Goal: Information Seeking & Learning: Find specific fact

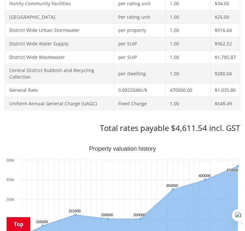
scroll to position [358, 0]
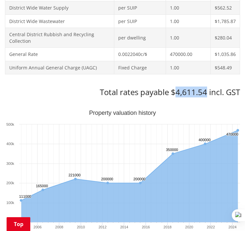
drag, startPoint x: 176, startPoint y: 94, endPoint x: 205, endPoint y: 94, distance: 28.3
click at [205, 94] on h3 "Total rates payable $4,611.54 incl. GST" at bounding box center [122, 93] width 235 height 10
copy h3 "4,611.54"
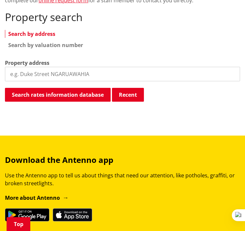
scroll to position [152, 0]
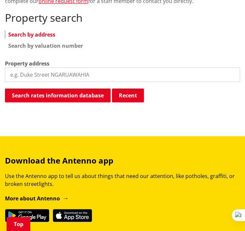
click at [60, 75] on input "search" at bounding box center [122, 75] width 235 height 14
type input "46 cae"
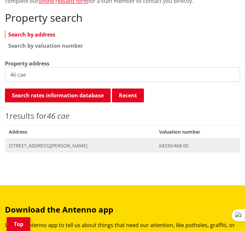
click at [48, 146] on span "[STREET_ADDRESS][PERSON_NAME]" at bounding box center [80, 146] width 142 height 7
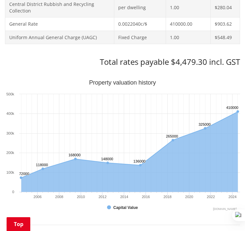
scroll to position [399, 0]
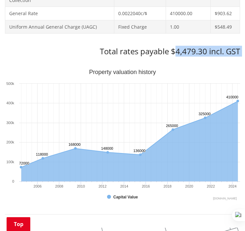
drag, startPoint x: 175, startPoint y: 53, endPoint x: 206, endPoint y: 56, distance: 31.1
click at [206, 56] on div "Search again Print this page Make a rates payment View district plan Recent [ST…" at bounding box center [122, 114] width 235 height 698
drag, startPoint x: 206, startPoint y: 56, endPoint x: 202, endPoint y: 53, distance: 5.5
click at [202, 53] on h3 "Total rates payable $4,479.30 incl. GST" at bounding box center [122, 52] width 235 height 10
click at [189, 53] on h3 "Total rates payable $4,479.30 incl. GST" at bounding box center [122, 52] width 235 height 10
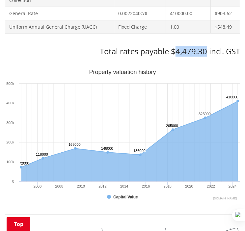
drag, startPoint x: 177, startPoint y: 50, endPoint x: 205, endPoint y: 49, distance: 28.4
click at [205, 49] on h3 "Total rates payable $4,479.30 incl. GST" at bounding box center [122, 52] width 235 height 10
copy h3 "4,479.30"
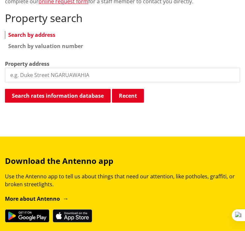
click at [88, 82] on input "search" at bounding box center [122, 75] width 235 height 14
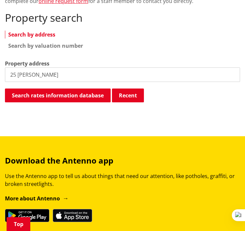
type input "25 ross"
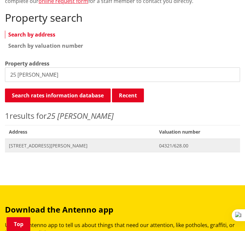
click at [51, 147] on span "25 Rosser Street HUNTLY" at bounding box center [80, 146] width 142 height 7
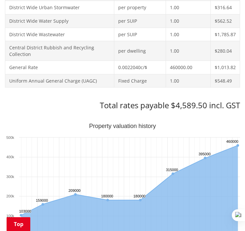
scroll to position [346, 0]
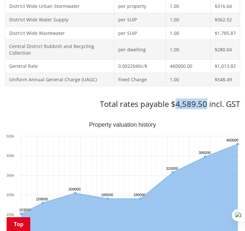
drag, startPoint x: 177, startPoint y: 103, endPoint x: 206, endPoint y: 103, distance: 29.3
click at [206, 103] on h3 "Total rates payable $4,589.50 incl. GST" at bounding box center [122, 104] width 235 height 10
copy h3 "4,589.50"
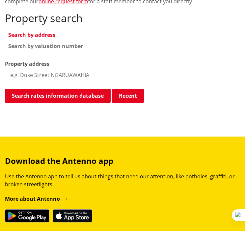
click at [80, 75] on input "search" at bounding box center [122, 75] width 235 height 14
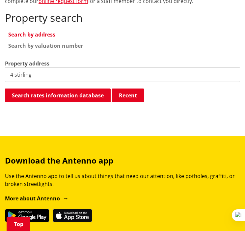
type input "4 stirling"
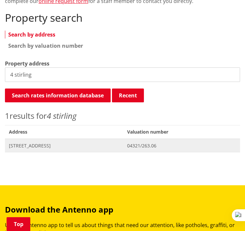
click at [38, 144] on span "4 Stirling Place HUNTLY" at bounding box center [64, 146] width 110 height 7
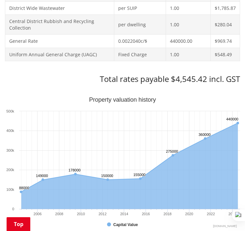
scroll to position [373, 0]
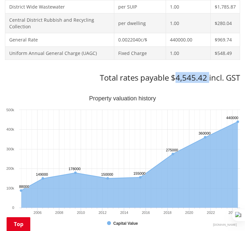
drag, startPoint x: 177, startPoint y: 79, endPoint x: 209, endPoint y: 73, distance: 33.0
click at [209, 73] on h3 "Total rates payable $4,545.42 incl. GST" at bounding box center [122, 78] width 235 height 10
copy h3 "4,545.42"
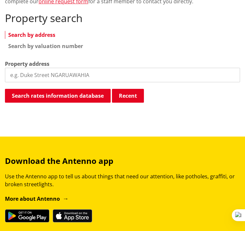
click at [76, 76] on input "search" at bounding box center [122, 75] width 235 height 14
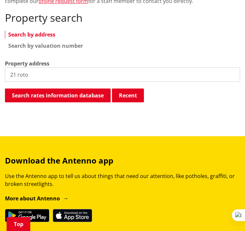
type input "21 roto"
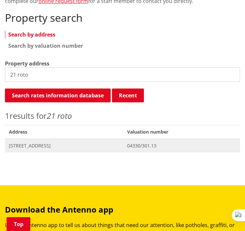
click at [52, 145] on span "21 Rotowaro Road HUNTLY" at bounding box center [64, 146] width 110 height 7
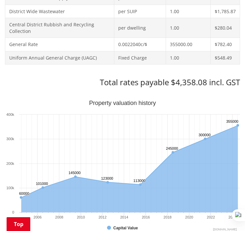
scroll to position [375, 0]
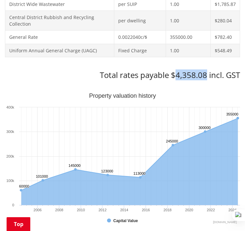
drag, startPoint x: 176, startPoint y: 75, endPoint x: 205, endPoint y: 74, distance: 28.4
click at [205, 74] on h3 "Total rates payable $4,358.08 incl. GST" at bounding box center [122, 75] width 235 height 10
copy h3 "4,358.08"
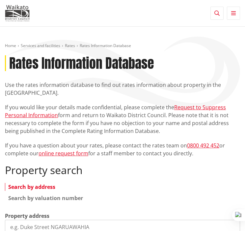
scroll to position [152, 0]
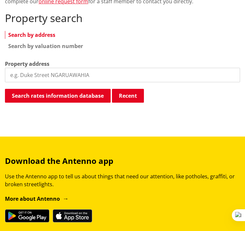
click at [95, 74] on input "search" at bounding box center [122, 75] width 235 height 14
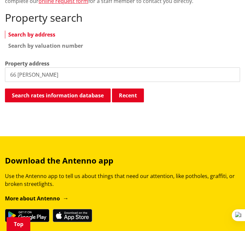
type input "66 [PERSON_NAME]"
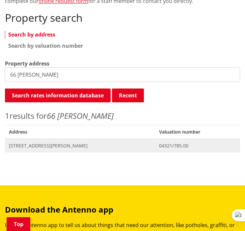
click at [48, 149] on span "Address [STREET_ADDRESS][PERSON_NAME]" at bounding box center [80, 146] width 150 height 14
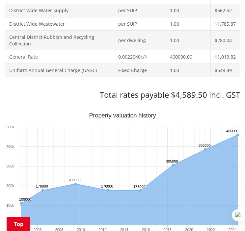
scroll to position [356, 0]
drag, startPoint x: 177, startPoint y: 97, endPoint x: 205, endPoint y: 98, distance: 28.7
click at [205, 98] on h3 "Total rates payable $4,589.50 incl. GST" at bounding box center [122, 95] width 235 height 10
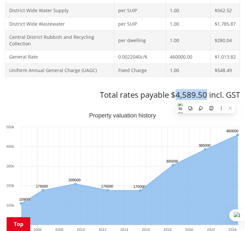
copy h3 "4,589.50"
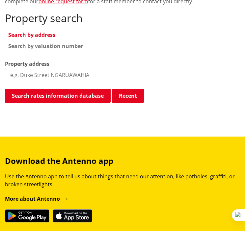
click at [105, 74] on input "search" at bounding box center [122, 75] width 235 height 14
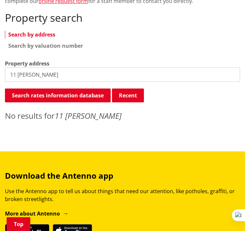
click at [44, 78] on input "11 o leary" at bounding box center [122, 75] width 235 height 14
click at [48, 77] on input "11 oleary" at bounding box center [122, 75] width 235 height 14
type input "11 O'"
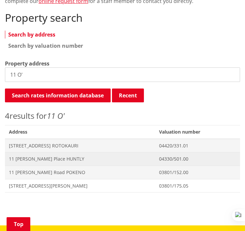
click at [45, 161] on span "11 O'Leary Place HUNTLY" at bounding box center [80, 159] width 142 height 7
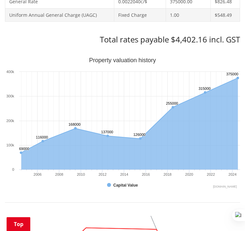
scroll to position [412, 0]
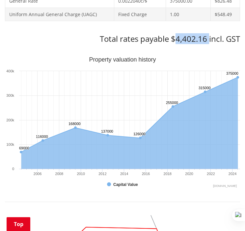
drag, startPoint x: 176, startPoint y: 36, endPoint x: 208, endPoint y: 41, distance: 32.1
click at [208, 41] on h3 "Total rates payable $4,402.16 incl. GST" at bounding box center [122, 39] width 235 height 10
copy h3 "4,402.16"
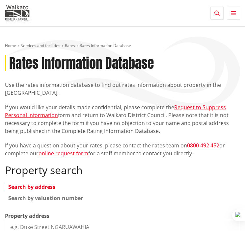
scroll to position [152, 0]
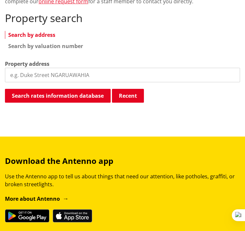
click at [74, 75] on input "search" at bounding box center [122, 75] width 235 height 14
type input "67 james"
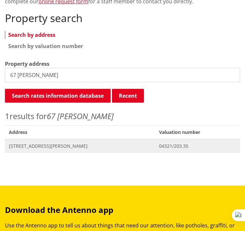
click at [53, 147] on span "67 James Henry Crescent HUNTLY" at bounding box center [80, 146] width 142 height 7
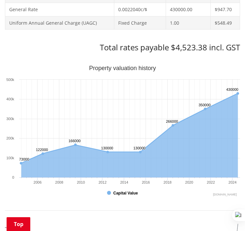
scroll to position [383, 0]
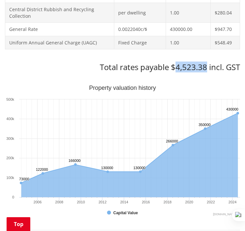
drag, startPoint x: 176, startPoint y: 69, endPoint x: 206, endPoint y: 68, distance: 30.4
click at [206, 68] on h3 "Total rates payable $4,523.38 incl. GST" at bounding box center [122, 68] width 235 height 10
copy h3 "4,523.38"
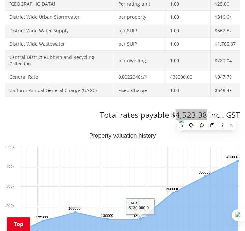
scroll to position [335, 0]
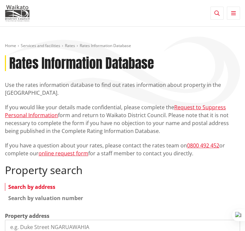
scroll to position [151, 0]
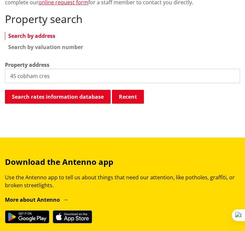
type input "45 cobham cres"
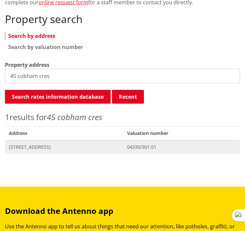
click at [63, 147] on span "45 Cobham Crescent HUNTLY" at bounding box center [64, 147] width 110 height 7
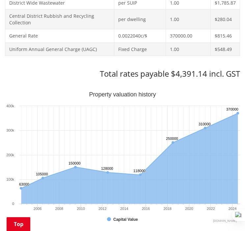
scroll to position [379, 0]
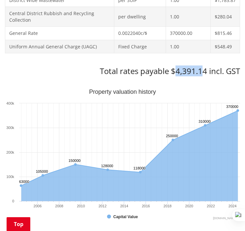
drag, startPoint x: 177, startPoint y: 71, endPoint x: 204, endPoint y: 71, distance: 27.7
click at [204, 71] on h3 "Total rates payable $4,391.14 incl. GST" at bounding box center [122, 72] width 235 height 10
drag, startPoint x: 204, startPoint y: 71, endPoint x: 220, endPoint y: 69, distance: 15.6
click at [220, 69] on h3 "Total rates payable $4,391.14 incl. GST" at bounding box center [122, 72] width 235 height 10
drag, startPoint x: 176, startPoint y: 70, endPoint x: 206, endPoint y: 70, distance: 29.6
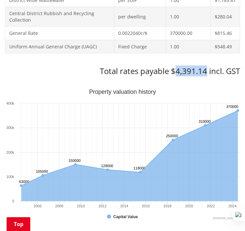
click at [206, 70] on h3 "Total rates payable $4,391.14 incl. GST" at bounding box center [122, 72] width 235 height 10
copy h3 "4,391.14"
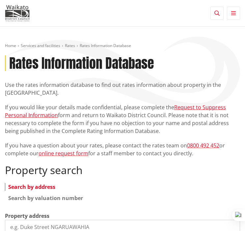
scroll to position [151, 0]
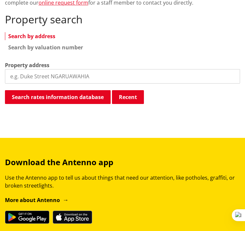
drag, startPoint x: 0, startPoint y: 0, endPoint x: 48, endPoint y: 70, distance: 84.6
click at [48, 70] on input "search" at bounding box center [122, 76] width 235 height 14
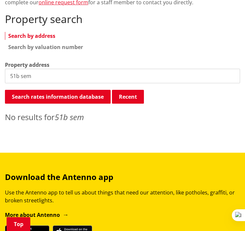
click at [36, 79] on input "51b sem" at bounding box center [122, 76] width 235 height 14
click at [18, 77] on input "51b [PERSON_NAME]" at bounding box center [122, 76] width 235 height 14
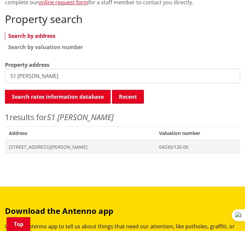
click at [16, 75] on input "51 semple" at bounding box center [122, 76] width 235 height 14
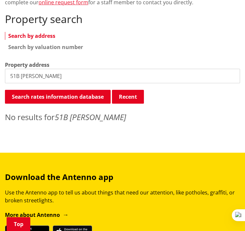
click at [19, 76] on input "51B semple" at bounding box center [122, 76] width 235 height 14
type input "51 semple"
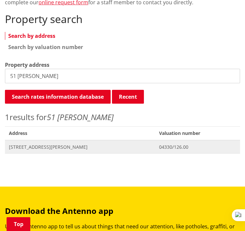
click at [43, 147] on span "51 Semple Street HUNTLY" at bounding box center [80, 147] width 142 height 7
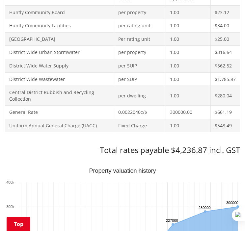
scroll to position [302, 0]
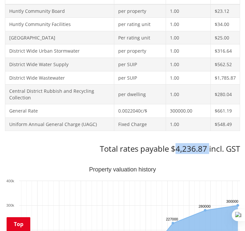
drag, startPoint x: 176, startPoint y: 149, endPoint x: 208, endPoint y: 148, distance: 32.6
click at [208, 148] on h3 "Total rates payable $4,236.87 incl. GST" at bounding box center [122, 149] width 235 height 10
copy h3 "4,236.87"
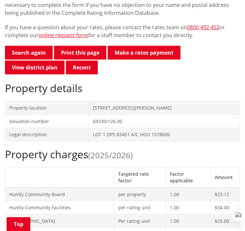
scroll to position [0, 0]
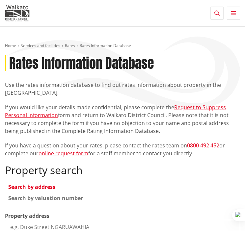
click at [58, 220] on input "search" at bounding box center [122, 227] width 235 height 14
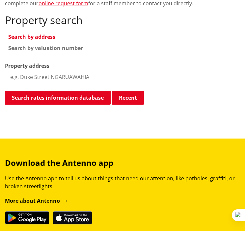
scroll to position [151, 0]
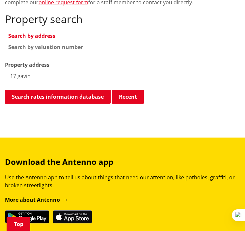
type input "17 gavin"
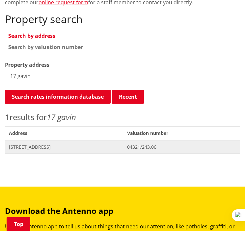
click at [44, 143] on span "Address 17 Gavin Place HUNTLY" at bounding box center [64, 147] width 118 height 14
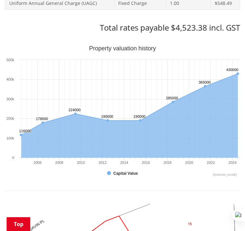
scroll to position [424, 0]
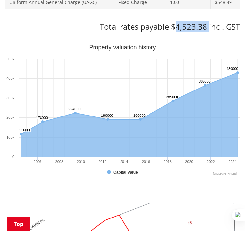
drag, startPoint x: 174, startPoint y: 30, endPoint x: 208, endPoint y: 29, distance: 34.3
click at [208, 29] on h3 "Total rates payable $4,523.38 incl. GST" at bounding box center [122, 27] width 235 height 10
copy h3 "4,523.38"
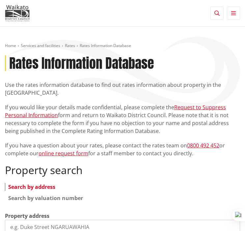
scroll to position [151, 0]
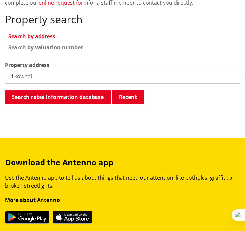
type input "4 kowhai"
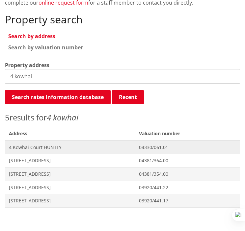
click at [40, 146] on span "4 Kowhai Court HUNTLY" at bounding box center [70, 147] width 122 height 7
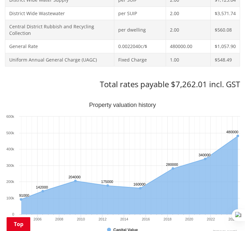
scroll to position [366, 0]
drag, startPoint x: 177, startPoint y: 82, endPoint x: 207, endPoint y: 86, distance: 30.6
click at [207, 86] on h3 "Total rates payable $7,262.01 incl. GST" at bounding box center [122, 85] width 235 height 10
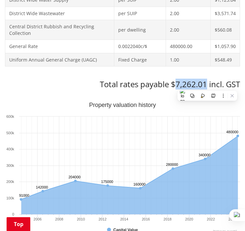
copy h3 "7,262.01"
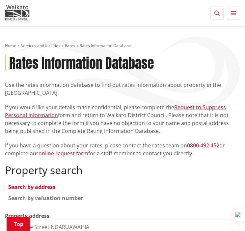
scroll to position [190, 0]
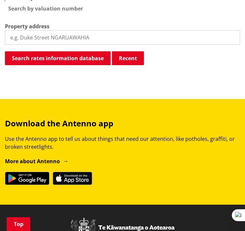
click at [86, 36] on input "search" at bounding box center [122, 37] width 235 height 14
type input "70 ross"
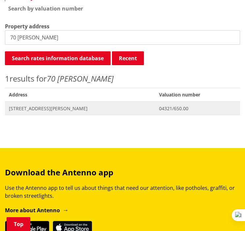
click at [63, 108] on span "[STREET_ADDRESS][PERSON_NAME]" at bounding box center [80, 108] width 142 height 7
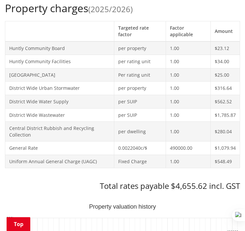
scroll to position [265, 0]
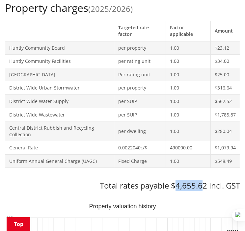
drag, startPoint x: 175, startPoint y: 186, endPoint x: 204, endPoint y: 185, distance: 29.3
click at [204, 185] on h3 "Total rates payable $4,655.62 incl. GST" at bounding box center [122, 186] width 235 height 10
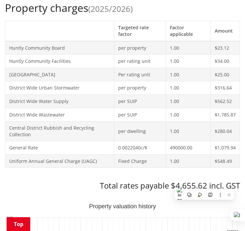
click at [205, 185] on h3 "Total rates payable $4,655.62 incl. GST" at bounding box center [122, 186] width 235 height 10
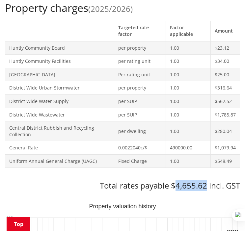
drag, startPoint x: 206, startPoint y: 185, endPoint x: 177, endPoint y: 186, distance: 30.0
click at [177, 186] on h3 "Total rates payable $4,655.62 incl. GST" at bounding box center [122, 186] width 235 height 10
copy h3 "4,655.62"
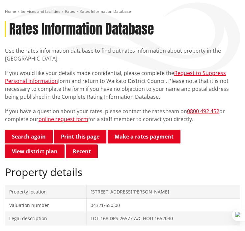
scroll to position [0, 0]
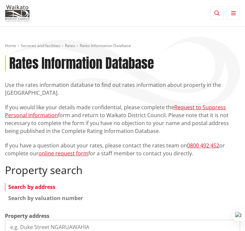
scroll to position [190, 0]
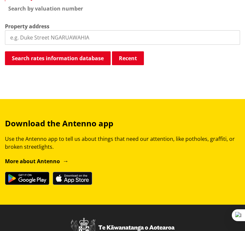
click at [94, 42] on input "search" at bounding box center [122, 37] width 235 height 14
type input "60 bail"
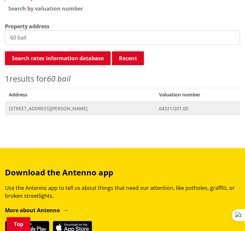
click at [48, 106] on span "60 Bailey Street HUNTLY" at bounding box center [80, 108] width 142 height 7
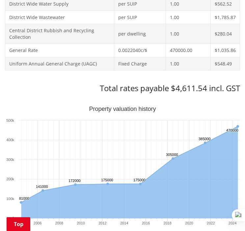
scroll to position [362, 0]
drag, startPoint x: 177, startPoint y: 89, endPoint x: 205, endPoint y: 89, distance: 28.3
click at [205, 89] on h3 "Total rates payable $4,611.54 incl. GST" at bounding box center [122, 89] width 235 height 10
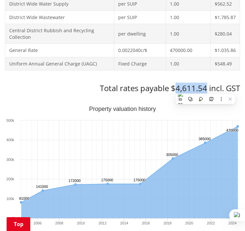
copy h3 "4,611.54"
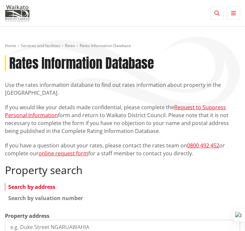
scroll to position [190, 0]
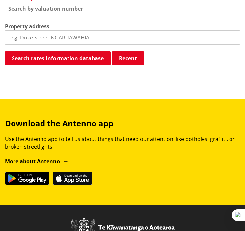
click at [80, 44] on input "search" at bounding box center [122, 37] width 235 height 14
type input "9 tither"
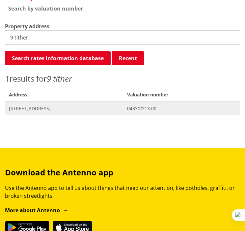
click at [46, 108] on span "[STREET_ADDRESS]" at bounding box center [64, 108] width 110 height 7
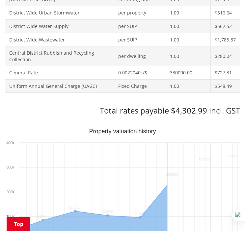
scroll to position [343, 0]
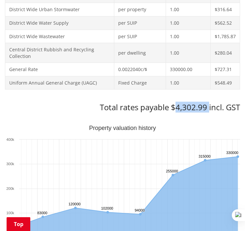
drag, startPoint x: 175, startPoint y: 111, endPoint x: 208, endPoint y: 109, distance: 32.7
click at [208, 109] on h3 "Total rates payable $4,302.99 incl. GST" at bounding box center [122, 108] width 235 height 10
copy h3 "4,302.99"
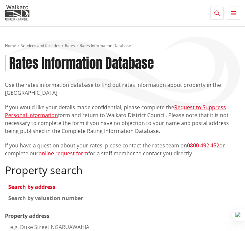
scroll to position [189, 0]
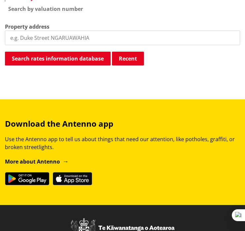
click at [70, 40] on input "search" at bounding box center [122, 38] width 235 height 14
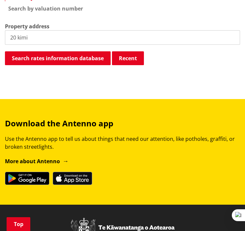
type input "20 kimi"
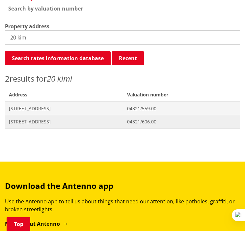
click at [34, 124] on span "20 Kimihia Road HUNTLY" at bounding box center [64, 122] width 110 height 7
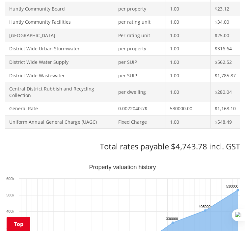
scroll to position [304, 0]
drag, startPoint x: 176, startPoint y: 147, endPoint x: 206, endPoint y: 144, distance: 29.8
click at [206, 144] on h3 "Total rates payable $4,743.78 incl. GST" at bounding box center [122, 147] width 235 height 10
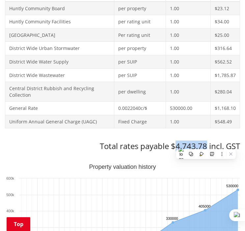
copy h3 "4,743.78"
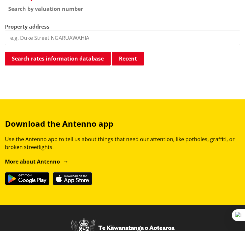
click at [51, 36] on input "search" at bounding box center [122, 38] width 235 height 14
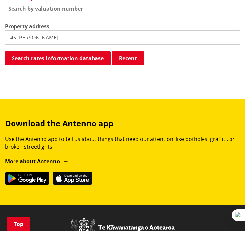
type input "46 [PERSON_NAME]"
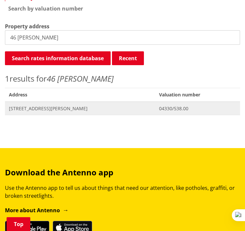
click at [68, 109] on span "46 Baker Street HUNTLY" at bounding box center [80, 108] width 142 height 7
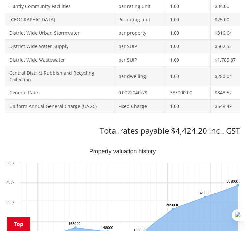
scroll to position [320, 0]
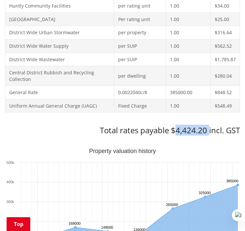
drag, startPoint x: 177, startPoint y: 131, endPoint x: 208, endPoint y: 131, distance: 31.3
click at [208, 131] on h3 "Total rates payable $4,424.20 incl. GST" at bounding box center [122, 131] width 235 height 10
copy h3 "4,424.20"
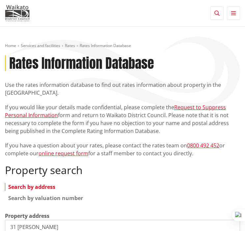
scroll to position [189, 0]
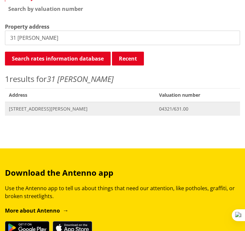
click at [54, 106] on span "[STREET_ADDRESS][PERSON_NAME]" at bounding box center [80, 109] width 142 height 7
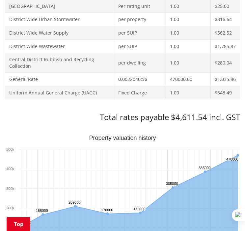
scroll to position [340, 0]
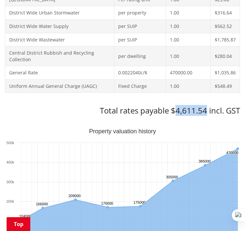
drag, startPoint x: 175, startPoint y: 110, endPoint x: 207, endPoint y: 112, distance: 32.4
click at [207, 112] on h3 "Total rates payable $4,611.54 incl. GST" at bounding box center [122, 111] width 235 height 10
copy h3 "4,611.54"
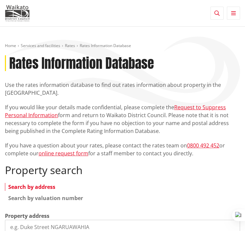
scroll to position [188, 0]
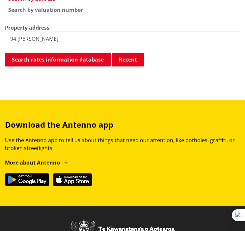
type input "94 [PERSON_NAME]"
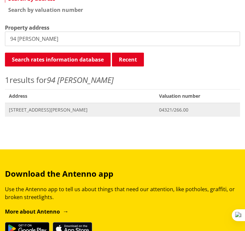
click at [54, 109] on span "[STREET_ADDRESS][PERSON_NAME]" at bounding box center [80, 110] width 142 height 7
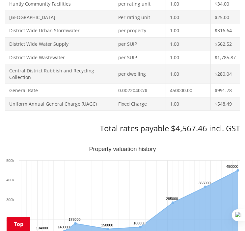
scroll to position [357, 0]
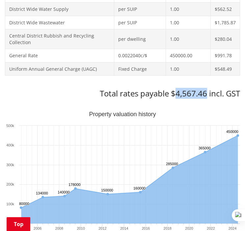
drag, startPoint x: 175, startPoint y: 93, endPoint x: 205, endPoint y: 96, distance: 31.1
click at [205, 96] on h3 "Total rates payable $4,567.46 incl. GST" at bounding box center [122, 94] width 235 height 10
copy h3 "4,567.46"
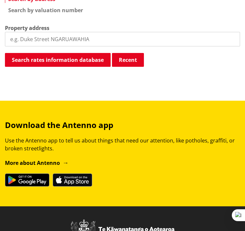
click at [55, 44] on input "search" at bounding box center [122, 39] width 235 height 14
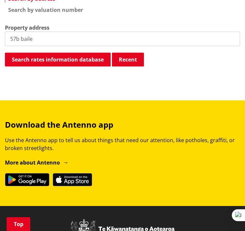
type input "57b baile"
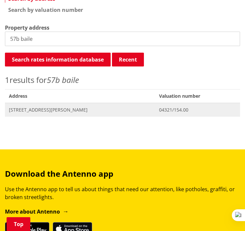
click at [42, 110] on span "57B Bailey Street HUNTLY" at bounding box center [80, 110] width 142 height 7
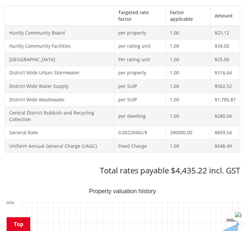
scroll to position [280, 0]
drag, startPoint x: 176, startPoint y: 169, endPoint x: 206, endPoint y: 170, distance: 30.3
click at [206, 170] on h3 "Total rates payable $4,435.22 incl. GST" at bounding box center [122, 171] width 235 height 10
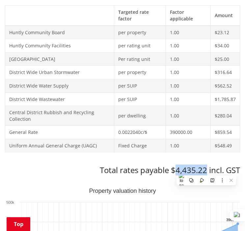
copy h3 "4,435.22"
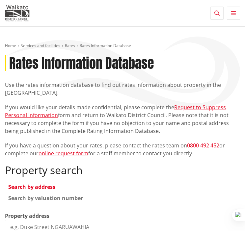
scroll to position [188, 0]
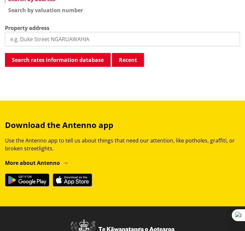
click at [65, 38] on input "search" at bounding box center [122, 39] width 235 height 14
type input "16 lakeview"
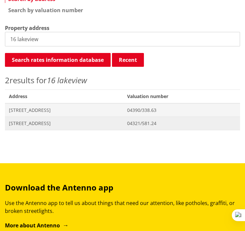
click at [55, 124] on span "[STREET_ADDRESS]" at bounding box center [64, 123] width 110 height 7
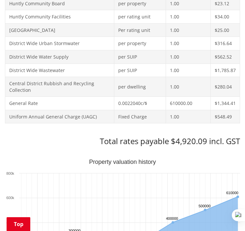
scroll to position [310, 0]
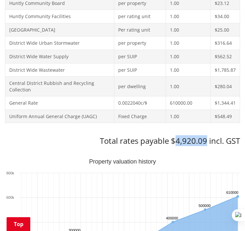
drag, startPoint x: 175, startPoint y: 141, endPoint x: 206, endPoint y: 143, distance: 31.3
click at [206, 143] on h3 "Total rates payable $4,920.09 incl. GST" at bounding box center [122, 141] width 235 height 10
copy h3 "4,920.09"
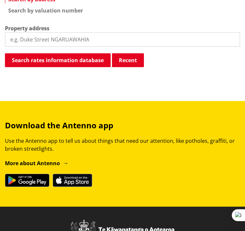
click at [50, 39] on input "search" at bounding box center [122, 39] width 235 height 14
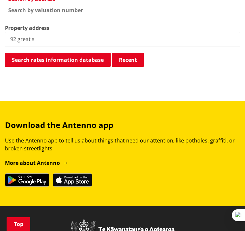
type input "92 great s"
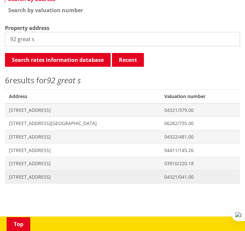
click at [38, 174] on span "92 Great South Road HUNTLY" at bounding box center [83, 177] width 148 height 7
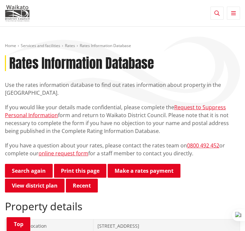
scroll to position [327, 0]
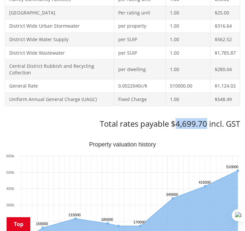
drag, startPoint x: 178, startPoint y: 123, endPoint x: 207, endPoint y: 124, distance: 29.3
click at [207, 124] on h3 "Total rates payable $4,699.70 incl. GST" at bounding box center [122, 124] width 235 height 10
copy h3 "4,699.70"
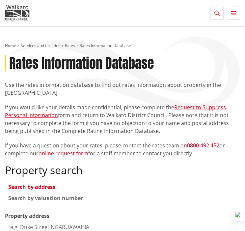
click at [43, 220] on input "search" at bounding box center [122, 227] width 235 height 14
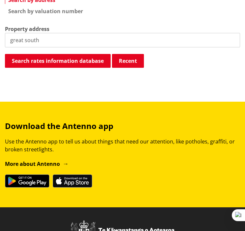
click at [8, 42] on input "great south" at bounding box center [122, 40] width 235 height 14
type input "92 great south"
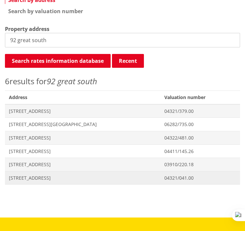
click at [51, 176] on span "92 Great South Road HUNTLY" at bounding box center [83, 178] width 148 height 7
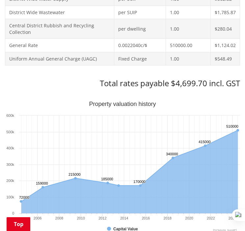
scroll to position [368, 0]
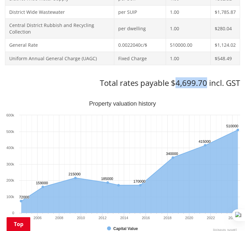
drag, startPoint x: 178, startPoint y: 86, endPoint x: 205, endPoint y: 85, distance: 28.0
click at [205, 85] on h3 "Total rates payable $4,699.70 incl. GST" at bounding box center [122, 83] width 235 height 10
copy h3 "4,699.70"
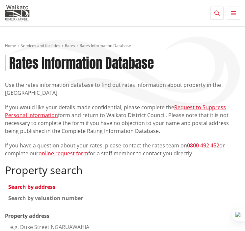
scroll to position [187, 0]
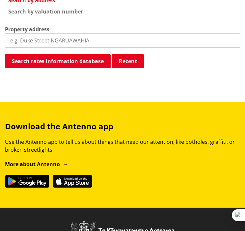
click at [24, 46] on input "search" at bounding box center [122, 40] width 235 height 14
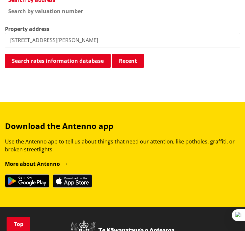
type input "89 harris st"
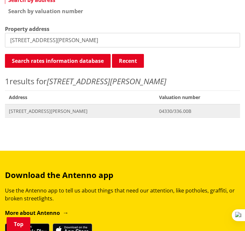
click at [30, 108] on span "89 Harris Street HUNTLY" at bounding box center [80, 111] width 142 height 7
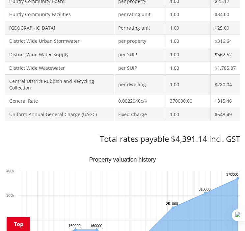
scroll to position [312, 0]
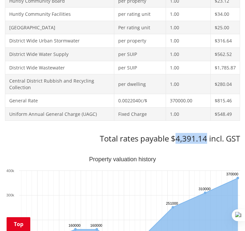
drag, startPoint x: 177, startPoint y: 136, endPoint x: 205, endPoint y: 136, distance: 28.7
click at [205, 136] on h3 "Total rates payable $4,391.14 incl. GST" at bounding box center [122, 139] width 235 height 10
copy h3 "4,391.14"
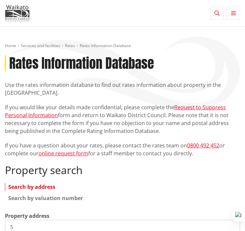
scroll to position [187, 0]
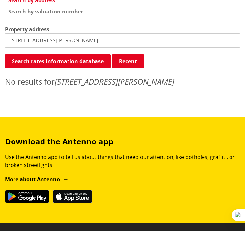
click at [59, 43] on input "[STREET_ADDRESS][PERSON_NAME]" at bounding box center [122, 40] width 235 height 14
type input "5 [PERSON_NAME]"
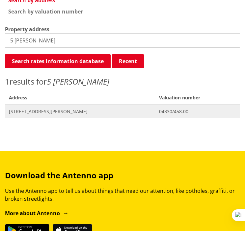
click at [43, 110] on span "[STREET_ADDRESS][PERSON_NAME]" at bounding box center [80, 111] width 142 height 7
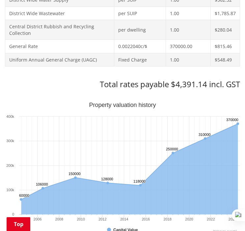
scroll to position [393, 0]
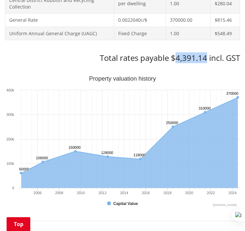
drag, startPoint x: 176, startPoint y: 59, endPoint x: 207, endPoint y: 58, distance: 31.6
click at [207, 58] on h3 "Total rates payable $4,391.14 incl. GST" at bounding box center [122, 58] width 235 height 10
copy h3 "4,391.14"
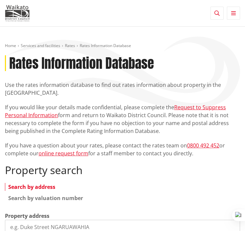
scroll to position [186, 0]
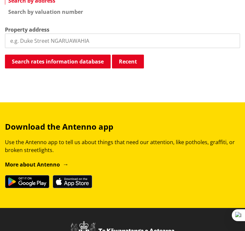
drag, startPoint x: 0, startPoint y: 0, endPoint x: 42, endPoint y: 35, distance: 54.8
click at [42, 35] on input "search" at bounding box center [122, 41] width 235 height 14
type input "2 [PERSON_NAME]"
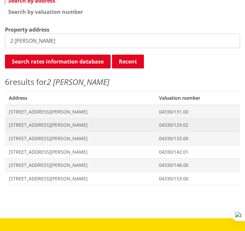
click at [32, 124] on span "[STREET_ADDRESS][PERSON_NAME]" at bounding box center [80, 125] width 142 height 7
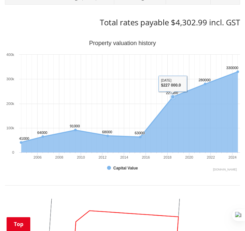
scroll to position [397, 0]
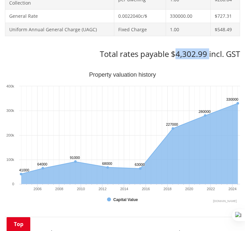
drag, startPoint x: 176, startPoint y: 54, endPoint x: 208, endPoint y: 55, distance: 32.0
click at [208, 55] on h3 "Total rates payable $4,302.99 incl. GST" at bounding box center [122, 54] width 235 height 10
copy h3 "4,302.99"
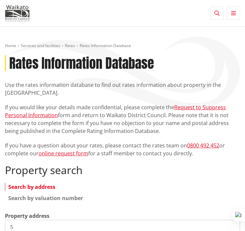
scroll to position [186, 0]
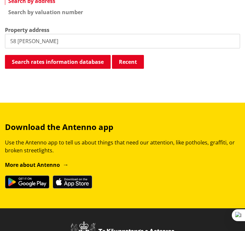
type input "58 rosser"
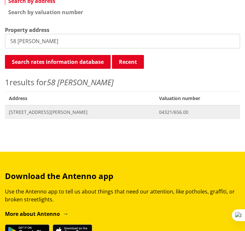
click at [62, 111] on span "58 Rosser Street HUNTLY" at bounding box center [80, 112] width 142 height 7
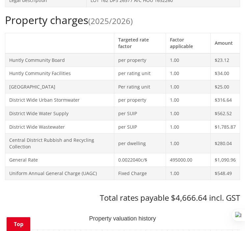
scroll to position [297, 0]
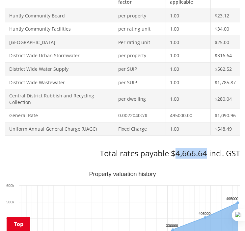
drag, startPoint x: 175, startPoint y: 155, endPoint x: 207, endPoint y: 156, distance: 32.9
click at [207, 156] on h3 "Total rates payable $4,666.64 incl. GST" at bounding box center [122, 154] width 235 height 10
copy h3 "4,666.64"
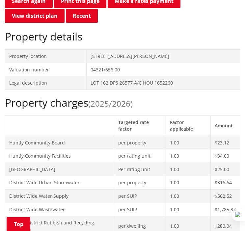
scroll to position [168, 0]
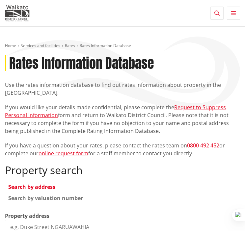
scroll to position [186, 0]
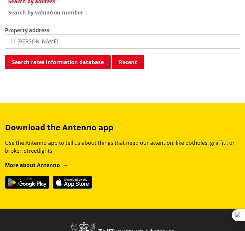
type input "11 harris"
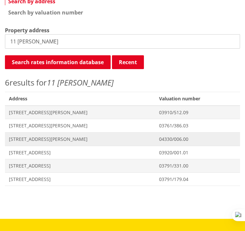
click at [65, 141] on span "[STREET_ADDRESS][PERSON_NAME]" at bounding box center [80, 139] width 142 height 7
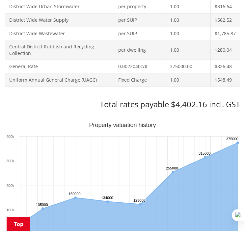
scroll to position [346, 0]
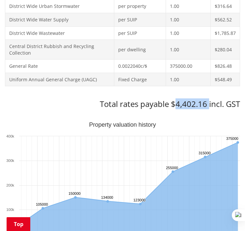
drag, startPoint x: 176, startPoint y: 104, endPoint x: 208, endPoint y: 105, distance: 32.0
click at [208, 105] on h3 "Total rates payable $4,402.16 incl. GST" at bounding box center [122, 104] width 235 height 10
copy h3 "4,402.16"
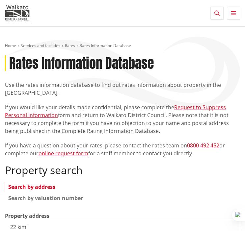
scroll to position [186, 0]
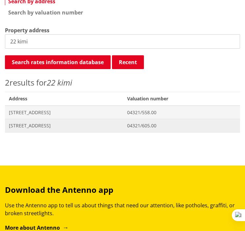
click at [35, 125] on span "[STREET_ADDRESS]" at bounding box center [64, 126] width 110 height 7
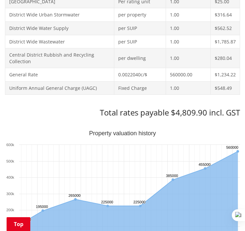
scroll to position [338, 0]
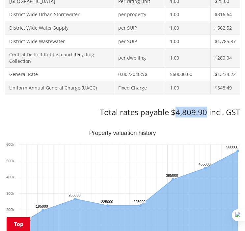
drag, startPoint x: 175, startPoint y: 113, endPoint x: 205, endPoint y: 114, distance: 29.3
click at [205, 114] on h3 "Total rates payable $4,809.90 incl. GST" at bounding box center [122, 113] width 235 height 10
copy h3 "4,809.90"
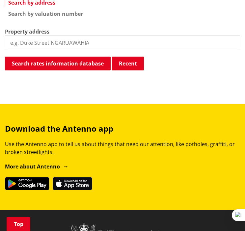
click at [56, 45] on input "search" at bounding box center [122, 43] width 235 height 14
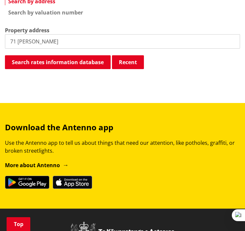
type input "71 [PERSON_NAME]"
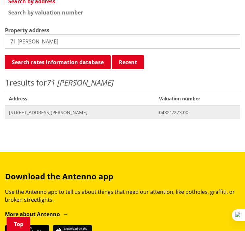
click at [32, 109] on span "71 Rosser Street HUNTLY" at bounding box center [80, 112] width 142 height 7
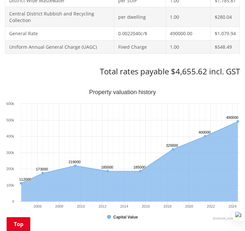
scroll to position [379, 0]
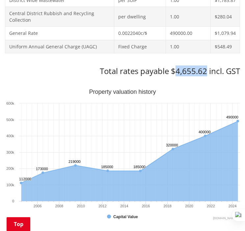
drag, startPoint x: 177, startPoint y: 70, endPoint x: 207, endPoint y: 73, distance: 30.4
click at [207, 73] on h3 "Total rates payable $4,655.62 incl. GST" at bounding box center [122, 72] width 235 height 10
copy h3 "4,655.62"
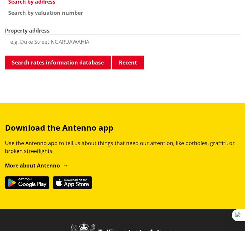
click at [48, 46] on input "search" at bounding box center [122, 42] width 235 height 14
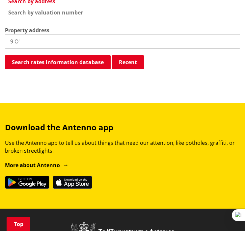
type input "9 O'"
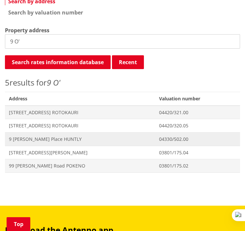
click at [36, 141] on span "9 O'Leary Place HUNTLY" at bounding box center [80, 139] width 142 height 7
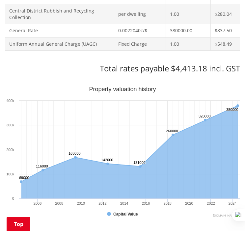
scroll to position [387, 0]
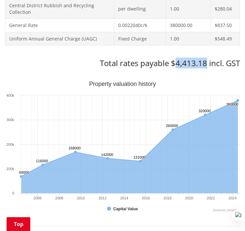
drag, startPoint x: 176, startPoint y: 64, endPoint x: 205, endPoint y: 61, distance: 28.8
click at [205, 61] on h3 "Total rates payable $4,413.18 incl. GST" at bounding box center [122, 64] width 235 height 10
copy h3 "4,413.18"
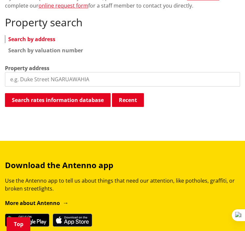
scroll to position [148, 0]
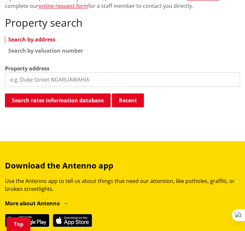
click at [94, 82] on input "search" at bounding box center [122, 79] width 235 height 14
type input "21 gavin"
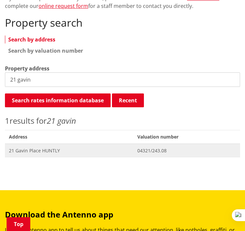
click at [98, 150] on span "21 Gavin Place HUNTLY" at bounding box center [69, 151] width 121 height 7
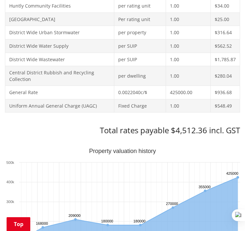
scroll to position [324, 0]
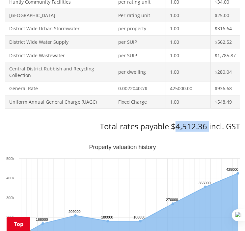
drag, startPoint x: 175, startPoint y: 127, endPoint x: 209, endPoint y: 127, distance: 34.3
click at [209, 127] on h3 "Total rates payable $4,512.36 incl. GST" at bounding box center [122, 127] width 235 height 10
copy h3 "4,512.36"
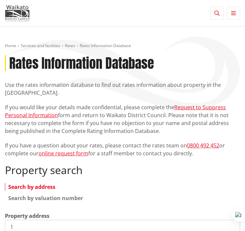
scroll to position [147, 0]
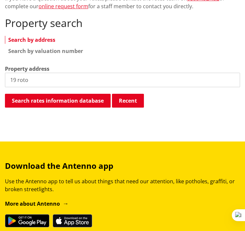
type input "19 roto"
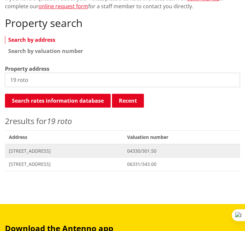
click at [47, 147] on span "Address 19 Rotowaro Road HUNTLY" at bounding box center [64, 151] width 118 height 14
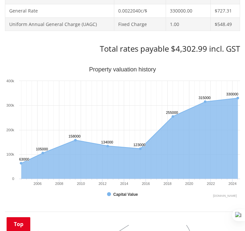
scroll to position [407, 0]
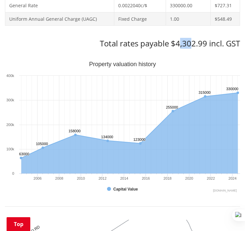
drag, startPoint x: 178, startPoint y: 42, endPoint x: 190, endPoint y: 42, distance: 11.9
click at [190, 42] on h3 "Total rates payable $4,302.99 incl. GST" at bounding box center [122, 44] width 235 height 10
click at [178, 42] on h3 "Total rates payable $4,302.99 incl. GST" at bounding box center [122, 44] width 235 height 10
drag, startPoint x: 178, startPoint y: 42, endPoint x: 194, endPoint y: 43, distance: 16.5
click at [194, 43] on h3 "Total rates payable $4,302.99 incl. GST" at bounding box center [122, 44] width 235 height 10
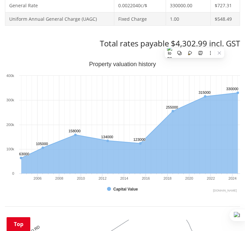
click at [177, 42] on h3 "Total rates payable $4,302.99 incl. GST" at bounding box center [122, 44] width 235 height 10
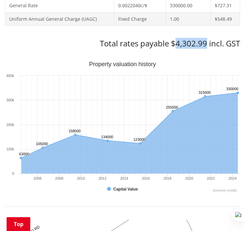
drag, startPoint x: 177, startPoint y: 43, endPoint x: 207, endPoint y: 45, distance: 30.7
click at [207, 45] on h3 "Total rates payable $4,302.99 incl. GST" at bounding box center [122, 44] width 235 height 10
copy h3 "4,302.99"
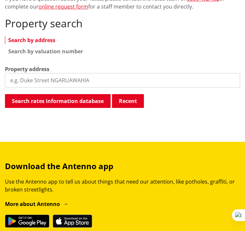
click at [78, 78] on input "search" at bounding box center [122, 80] width 235 height 14
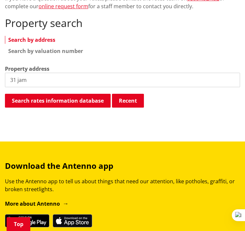
type input "31 jam"
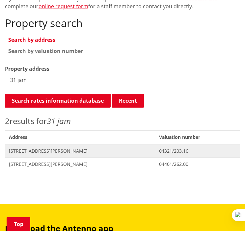
click at [50, 152] on span "[STREET_ADDRESS][PERSON_NAME]" at bounding box center [80, 151] width 142 height 7
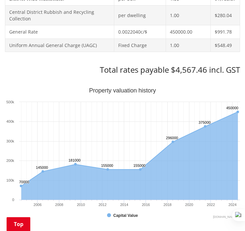
scroll to position [381, 0]
drag, startPoint x: 175, startPoint y: 72, endPoint x: 206, endPoint y: 70, distance: 31.3
click at [206, 70] on h3 "Total rates payable $4,567.46 incl. GST" at bounding box center [122, 70] width 235 height 10
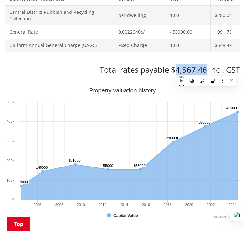
copy h3 "4,567.46"
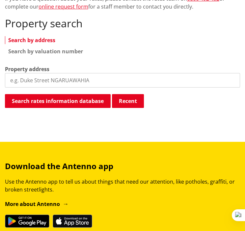
drag, startPoint x: 0, startPoint y: 0, endPoint x: 96, endPoint y: 81, distance: 126.0
click at [96, 81] on input "search" at bounding box center [122, 80] width 235 height 14
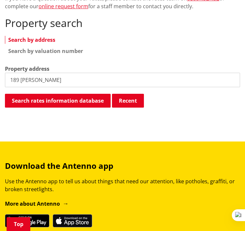
type input "189 [PERSON_NAME]"
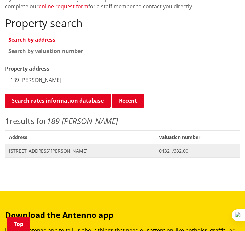
click at [41, 151] on span "189 Russell Road HUNTLY" at bounding box center [80, 151] width 142 height 7
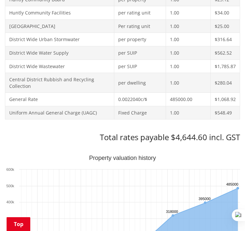
scroll to position [345, 0]
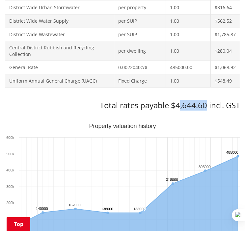
drag, startPoint x: 178, startPoint y: 106, endPoint x: 205, endPoint y: 100, distance: 28.0
click at [205, 101] on h3 "Total rates payable $4,644.60 incl. GST" at bounding box center [122, 106] width 235 height 10
drag, startPoint x: 205, startPoint y: 100, endPoint x: 184, endPoint y: 105, distance: 22.4
click at [184, 105] on div at bounding box center [206, 110] width 60 height 10
click at [179, 103] on h3 "Total rates payable $4,644.60 incl. GST" at bounding box center [122, 106] width 235 height 10
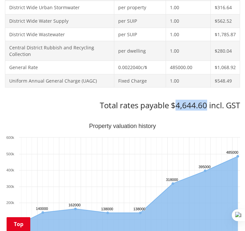
drag, startPoint x: 175, startPoint y: 103, endPoint x: 207, endPoint y: 103, distance: 32.6
click at [207, 103] on h3 "Total rates payable $4,644.60 incl. GST" at bounding box center [122, 106] width 235 height 10
copy h3 "4,644.60"
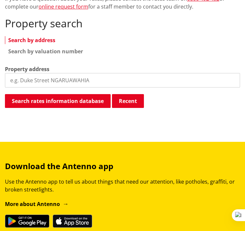
click at [52, 76] on input "search" at bounding box center [122, 80] width 235 height 14
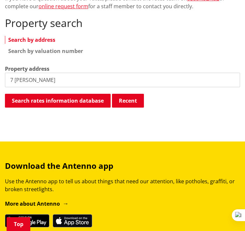
type input "7 armstrong"
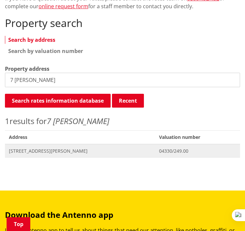
click at [58, 146] on span "Address 7 Armstrong Street HUNTLY" at bounding box center [80, 151] width 150 height 14
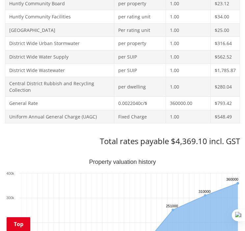
scroll to position [310, 0]
drag, startPoint x: 177, startPoint y: 139, endPoint x: 206, endPoint y: 141, distance: 29.4
click at [206, 141] on h3 "Total rates payable $4,369.10 incl. GST" at bounding box center [122, 141] width 235 height 10
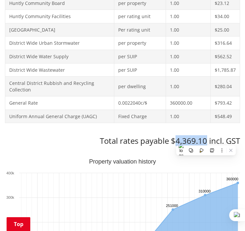
copy h3 "4,369.10"
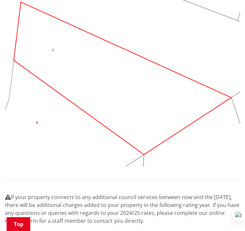
scroll to position [637, 0]
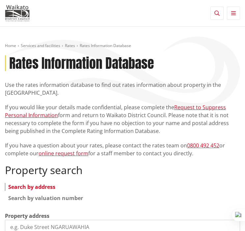
scroll to position [147, 0]
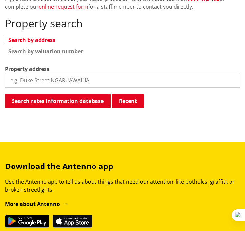
click at [50, 84] on input "search" at bounding box center [122, 80] width 235 height 14
type input "57a bail"
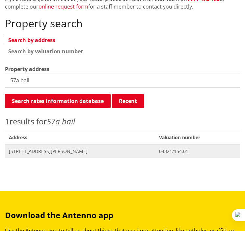
click at [46, 148] on span "57A Bailey Street HUNTLY" at bounding box center [80, 151] width 142 height 7
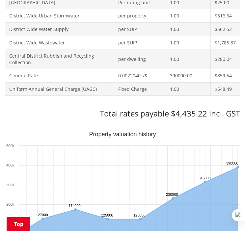
scroll to position [339, 0]
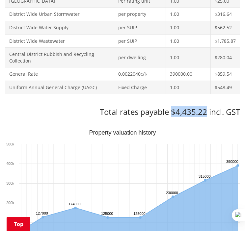
drag, startPoint x: 173, startPoint y: 111, endPoint x: 207, endPoint y: 112, distance: 34.3
click at [207, 112] on h3 "Total rates payable $4,435.22 incl. GST" at bounding box center [122, 112] width 235 height 10
copy h3 "$4,435.22"
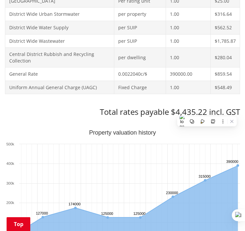
click at [155, 119] on div "Search again Print this page Make a rates payment View district plan Recent 38 …" at bounding box center [122, 174] width 235 height 698
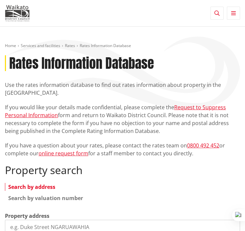
scroll to position [147, 0]
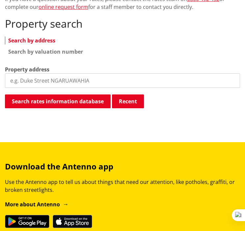
click at [70, 85] on input "search" at bounding box center [122, 80] width 235 height 14
type input "26 blun"
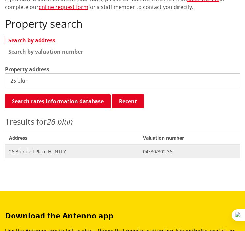
click at [81, 151] on span "26 Blundell Place HUNTLY" at bounding box center [72, 152] width 126 height 7
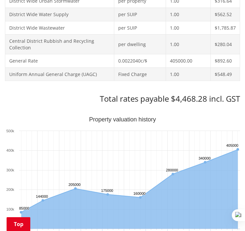
scroll to position [354, 0]
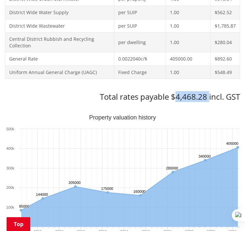
drag, startPoint x: 176, startPoint y: 99, endPoint x: 208, endPoint y: 98, distance: 32.6
click at [208, 98] on h3 "Total rates payable $4,468.28 incl. GST" at bounding box center [122, 97] width 235 height 10
copy h3 "4,468.28"
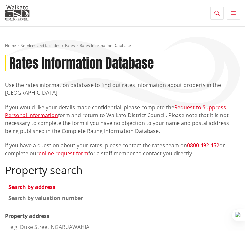
scroll to position [146, 0]
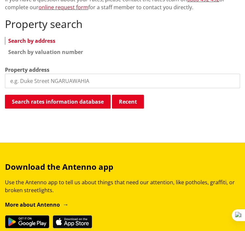
click at [115, 81] on input "search" at bounding box center [122, 81] width 235 height 14
type input "26 harri"
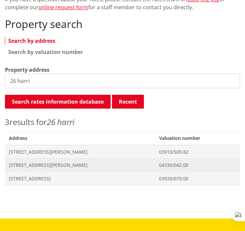
click at [55, 167] on span "[STREET_ADDRESS][PERSON_NAME]" at bounding box center [80, 165] width 142 height 7
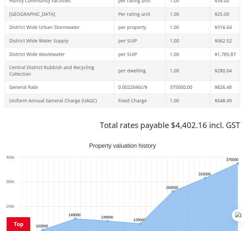
scroll to position [325, 0]
drag, startPoint x: 177, startPoint y: 125, endPoint x: 205, endPoint y: 127, distance: 28.7
click at [205, 127] on h3 "Total rates payable $4,402.16 incl. GST" at bounding box center [122, 126] width 235 height 10
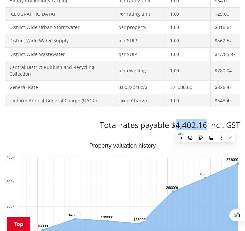
copy h3 "4,402.16"
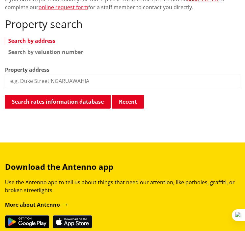
click at [79, 82] on input "search" at bounding box center [122, 81] width 235 height 14
type input "22a [PERSON_NAME]"
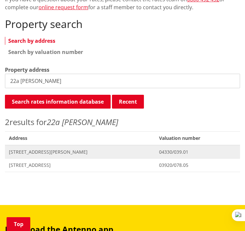
click at [44, 153] on span "[STREET_ADDRESS][PERSON_NAME]" at bounding box center [80, 152] width 142 height 7
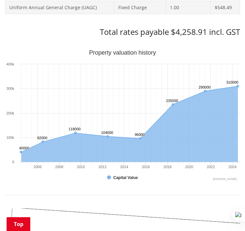
scroll to position [424, 0]
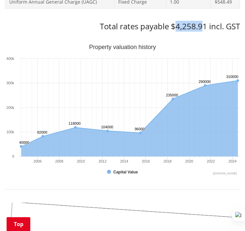
drag, startPoint x: 178, startPoint y: 28, endPoint x: 203, endPoint y: 28, distance: 25.7
click at [203, 28] on h3 "Total rates payable $4,258.91 incl. GST" at bounding box center [122, 27] width 235 height 10
click at [188, 25] on h3 "Total rates payable $4,258.91 incl. GST" at bounding box center [122, 27] width 235 height 10
drag, startPoint x: 177, startPoint y: 27, endPoint x: 205, endPoint y: 30, distance: 29.1
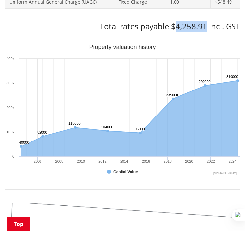
click at [205, 30] on h3 "Total rates payable $4,258.91 incl. GST" at bounding box center [122, 27] width 235 height 10
copy h3 "4,258.91"
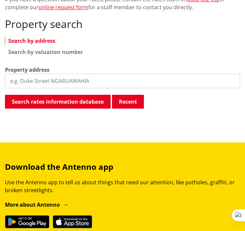
click at [43, 77] on input "search" at bounding box center [122, 81] width 235 height 14
type input "10a arm"
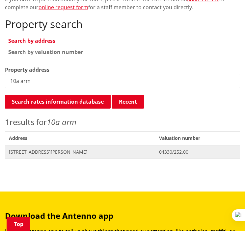
click at [47, 153] on span "[STREET_ADDRESS][PERSON_NAME]" at bounding box center [80, 152] width 142 height 7
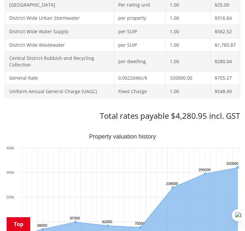
scroll to position [349, 0]
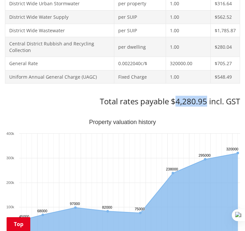
drag, startPoint x: 176, startPoint y: 103, endPoint x: 205, endPoint y: 102, distance: 29.0
click at [205, 102] on h3 "Total rates payable $4,280.95 incl. GST" at bounding box center [122, 102] width 235 height 10
copy h3 "4,280.95"
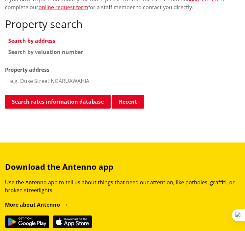
click at [130, 83] on input "search" at bounding box center [122, 81] width 235 height 14
type input "30 [PERSON_NAME]"
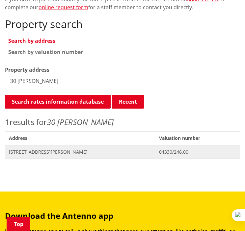
click at [35, 152] on span "[STREET_ADDRESS][PERSON_NAME]" at bounding box center [80, 152] width 142 height 7
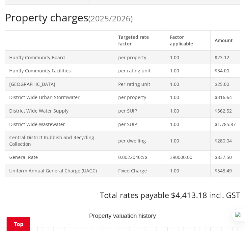
scroll to position [333, 0]
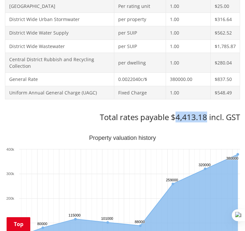
drag, startPoint x: 176, startPoint y: 118, endPoint x: 207, endPoint y: 118, distance: 31.6
click at [207, 118] on h3 "Total rates payable $4,413.18 incl. GST" at bounding box center [122, 118] width 235 height 10
copy h3 "4,413.18"
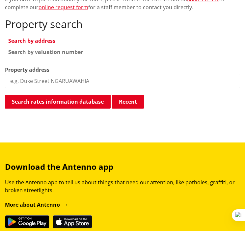
drag, startPoint x: 0, startPoint y: 0, endPoint x: 67, endPoint y: 79, distance: 103.8
click at [67, 79] on input "search" at bounding box center [122, 81] width 235 height 14
type input "195b hakanoa"
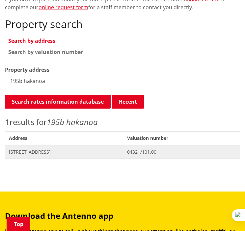
click at [38, 151] on span "[STREET_ADDRESS]" at bounding box center [64, 152] width 110 height 7
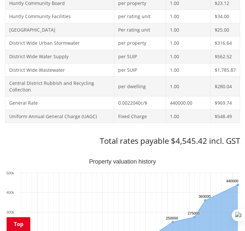
scroll to position [314, 0]
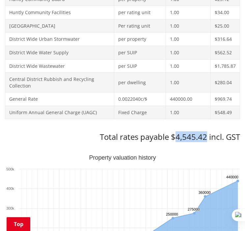
drag, startPoint x: 177, startPoint y: 139, endPoint x: 206, endPoint y: 135, distance: 29.9
click at [206, 135] on h3 "Total rates payable $4,545.42 incl. GST" at bounding box center [122, 137] width 235 height 10
copy h3 "4,545.42"
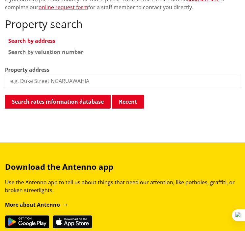
click at [90, 81] on input "search" at bounding box center [122, 81] width 235 height 14
type input "12b smith"
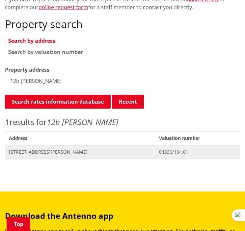
click at [53, 152] on span "12B Smith Avenue HUNTLY" at bounding box center [80, 152] width 142 height 7
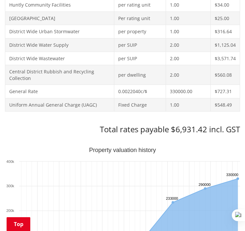
scroll to position [324, 0]
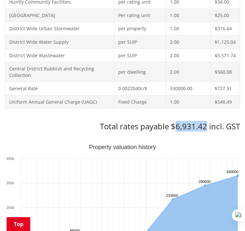
drag, startPoint x: 176, startPoint y: 127, endPoint x: 207, endPoint y: 125, distance: 31.3
click at [207, 125] on h3 "Total rates payable $6,931.42 incl. GST" at bounding box center [122, 127] width 235 height 10
copy h3 "6,931.42"
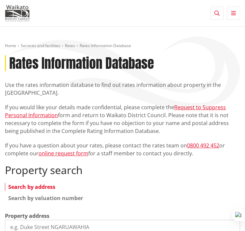
scroll to position [146, 0]
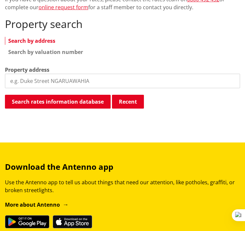
click at [36, 85] on input "search" at bounding box center [122, 81] width 235 height 14
type input "3 kowhai"
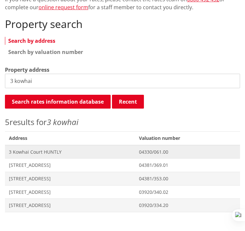
click at [37, 149] on span "3 Kowhai Court HUNTLY" at bounding box center [70, 152] width 122 height 7
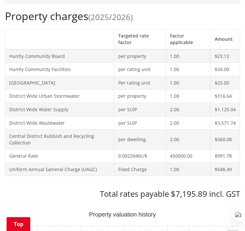
scroll to position [296, 0]
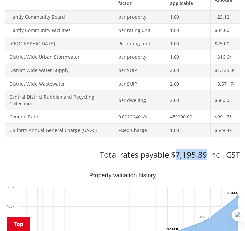
drag, startPoint x: 177, startPoint y: 155, endPoint x: 205, endPoint y: 156, distance: 29.0
click at [205, 156] on h3 "Total rates payable $7,195.89 incl. GST" at bounding box center [122, 155] width 235 height 10
copy h3 "7,195.89"
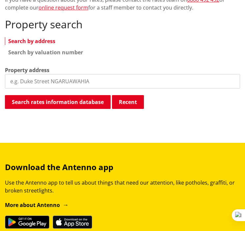
click at [47, 78] on input "search" at bounding box center [122, 81] width 235 height 14
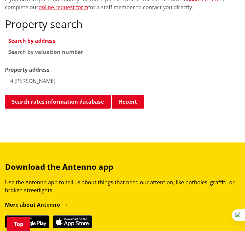
type input "4 baker"
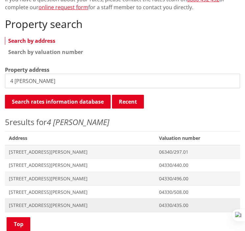
click at [36, 202] on span "4 Baker Street HUNTLY" at bounding box center [80, 205] width 142 height 7
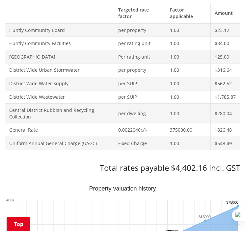
scroll to position [336, 0]
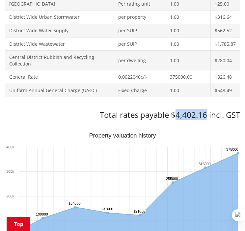
drag, startPoint x: 176, startPoint y: 116, endPoint x: 206, endPoint y: 111, distance: 30.4
click at [206, 111] on h3 "Total rates payable $4,402.16 incl. GST" at bounding box center [122, 115] width 235 height 10
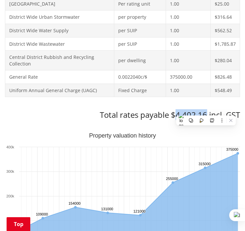
copy h3 "4,402.16"
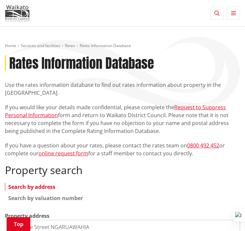
scroll to position [180, 0]
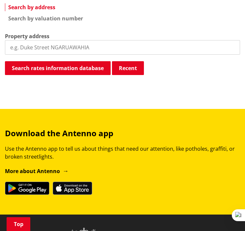
click at [80, 47] on input "search" at bounding box center [122, 47] width 235 height 14
type input "7 tither"
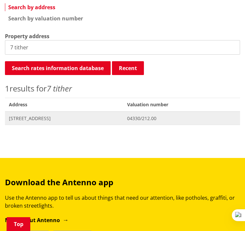
click at [56, 120] on span "7 Tither Street HUNTLY" at bounding box center [64, 118] width 110 height 7
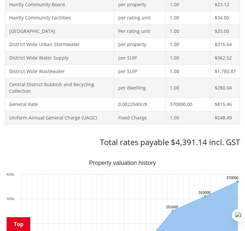
scroll to position [336, 0]
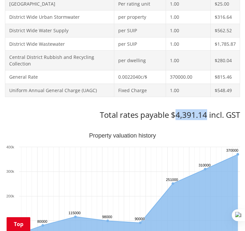
drag, startPoint x: 177, startPoint y: 114, endPoint x: 205, endPoint y: 111, distance: 28.1
click at [205, 111] on h3 "Total rates payable $4,391.14 incl. GST" at bounding box center [122, 115] width 235 height 10
copy h3 "4,391.14"
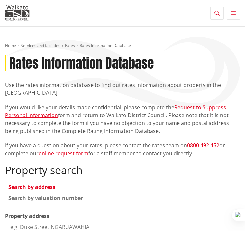
scroll to position [180, 0]
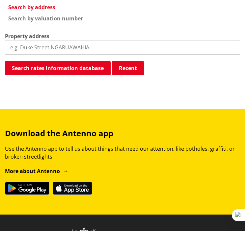
click at [43, 44] on input "search" at bounding box center [122, 47] width 235 height 14
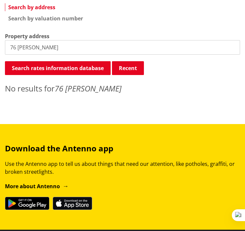
click at [33, 47] on input "76 harris" at bounding box center [122, 47] width 235 height 14
click at [38, 47] on input "76 harris" at bounding box center [122, 47] width 235 height 14
click at [17, 49] on input "76 Harris" at bounding box center [122, 47] width 235 height 14
click at [84, 52] on input "76 Harris" at bounding box center [122, 47] width 235 height 14
type input "7"
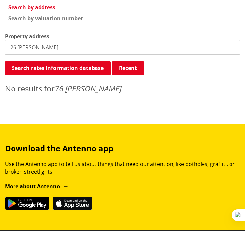
type input "26 webb"
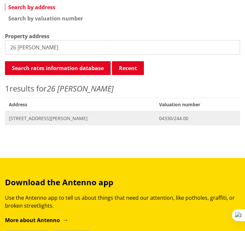
click at [38, 121] on span "26 Webb Street HUNTLY" at bounding box center [80, 118] width 142 height 7
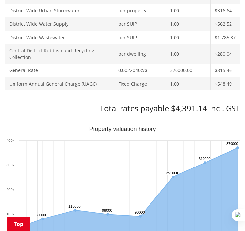
scroll to position [348, 0]
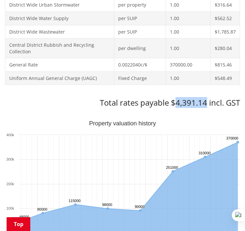
drag, startPoint x: 175, startPoint y: 105, endPoint x: 205, endPoint y: 104, distance: 30.0
click at [205, 104] on h3 "Total rates payable $4,391.14 incl. GST" at bounding box center [122, 103] width 235 height 10
copy h3 "4,391.14"
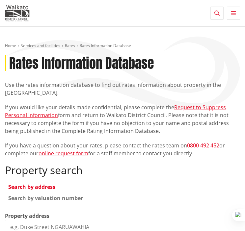
scroll to position [180, 0]
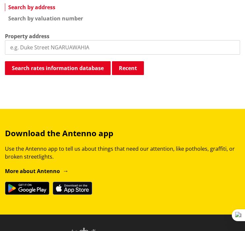
click at [42, 53] on input "search" at bounding box center [122, 47] width 235 height 14
type input "113a harris"
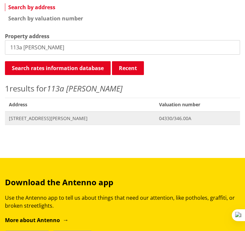
click at [22, 119] on span "[STREET_ADDRESS][PERSON_NAME]" at bounding box center [80, 118] width 142 height 7
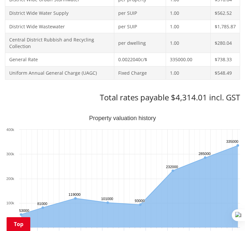
scroll to position [354, 0]
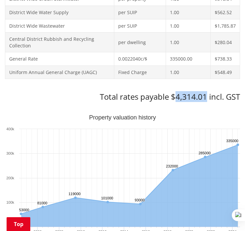
drag, startPoint x: 177, startPoint y: 96, endPoint x: 205, endPoint y: 96, distance: 28.7
click at [205, 96] on h3 "Total rates payable $4,314.01 incl. GST" at bounding box center [122, 97] width 235 height 10
copy h3 "4,314.01"
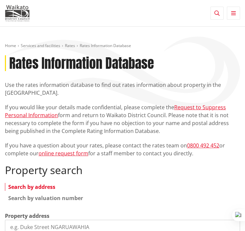
scroll to position [180, 0]
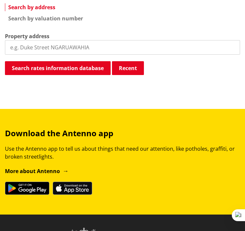
click at [91, 52] on input "search" at bounding box center [122, 47] width 235 height 14
type input "3 [PERSON_NAME]"
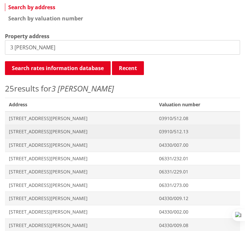
click at [60, 135] on span "Address 3 Harris Place POKENO" at bounding box center [80, 132] width 150 height 14
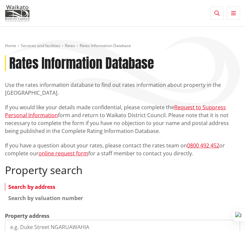
scroll to position [180, 0]
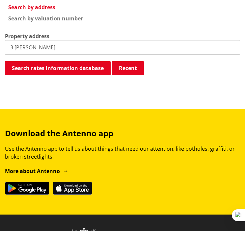
type input "3 [PERSON_NAME]"
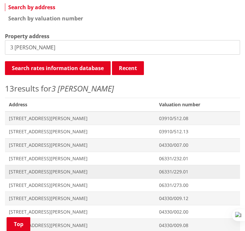
scroll to position [226, 0]
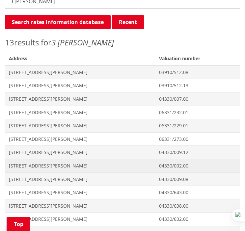
click at [45, 167] on span "[STREET_ADDRESS][PERSON_NAME]" at bounding box center [80, 166] width 142 height 7
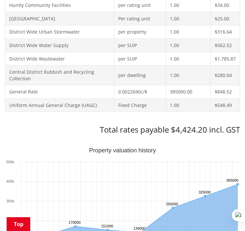
scroll to position [378, 0]
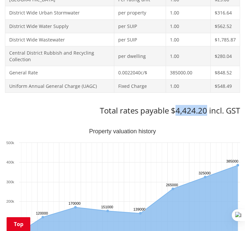
drag, startPoint x: 177, startPoint y: 109, endPoint x: 205, endPoint y: 108, distance: 29.0
click at [205, 108] on h3 "Total rates payable $4,424.20 incl. GST" at bounding box center [122, 111] width 235 height 10
copy h3 "4,424.20"
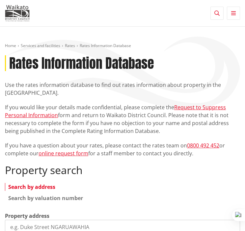
scroll to position [226, 0]
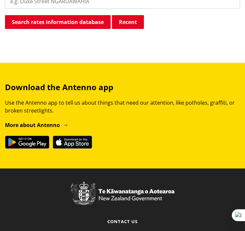
click at [74, 5] on input "search" at bounding box center [122, 1] width 235 height 14
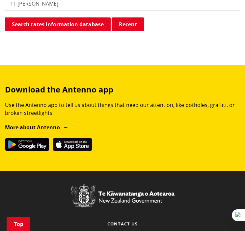
type input "11 baker"
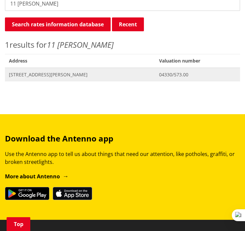
click at [50, 70] on span "Address 11 Baker Street HUNTLY" at bounding box center [80, 75] width 150 height 14
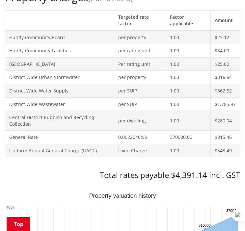
scroll to position [407, 0]
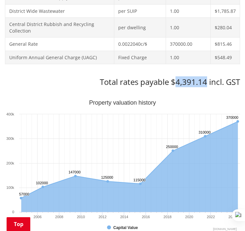
drag, startPoint x: 176, startPoint y: 83, endPoint x: 205, endPoint y: 81, distance: 29.7
click at [205, 81] on h3 "Total rates payable $4,391.14 incl. GST" at bounding box center [122, 82] width 235 height 10
copy h3 "4,391.14"
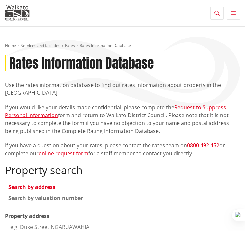
scroll to position [224, 0]
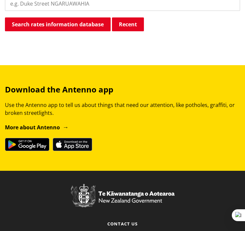
click at [68, 6] on input "search" at bounding box center [122, 3] width 235 height 14
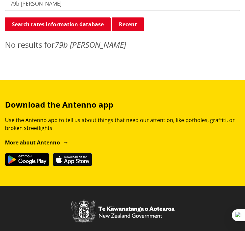
click at [40, 4] on input "79b harris" at bounding box center [122, 3] width 235 height 14
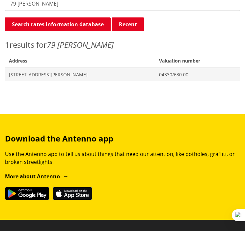
click at [15, 5] on input "79 harris" at bounding box center [122, 3] width 235 height 14
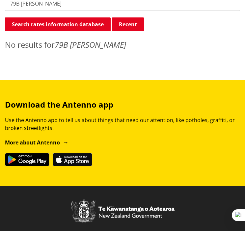
click at [20, 4] on input "79B harris" at bounding box center [122, 3] width 235 height 14
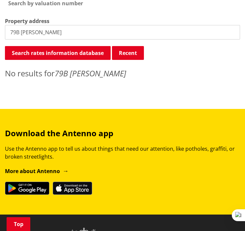
scroll to position [194, 0]
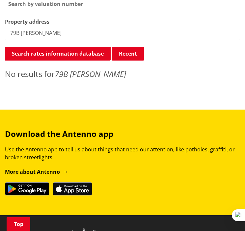
click at [21, 35] on input "79B harris" at bounding box center [122, 33] width 235 height 14
click at [39, 32] on input "79B harris" at bounding box center [122, 33] width 235 height 14
type input "79 Harris"
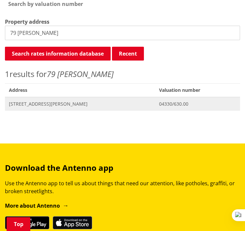
click at [59, 105] on span "79 Harris Street HUNTLY" at bounding box center [80, 104] width 142 height 7
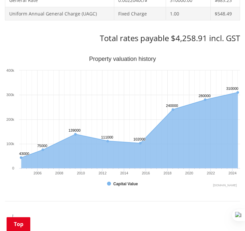
scroll to position [455, 0]
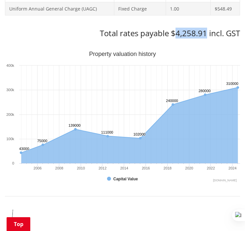
drag, startPoint x: 176, startPoint y: 33, endPoint x: 205, endPoint y: 33, distance: 30.0
click at [205, 33] on h3 "Total rates payable $4,258.91 incl. GST" at bounding box center [122, 34] width 235 height 10
copy h3 "4,258.91"
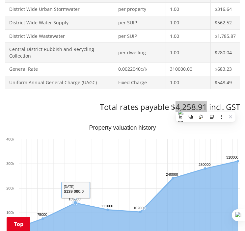
scroll to position [361, 0]
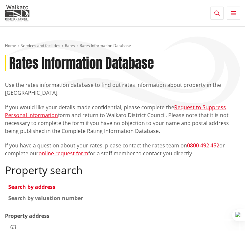
scroll to position [194, 0]
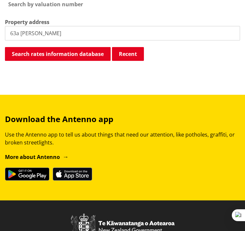
type input "63a [PERSON_NAME]"
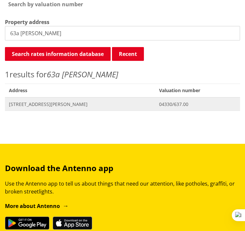
click at [51, 103] on span "[STREET_ADDRESS][PERSON_NAME]" at bounding box center [80, 104] width 142 height 7
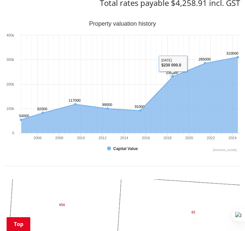
scroll to position [408, 0]
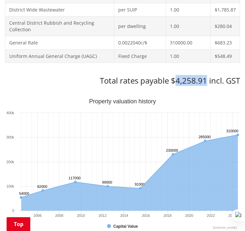
drag, startPoint x: 177, startPoint y: 80, endPoint x: 205, endPoint y: 81, distance: 27.7
click at [205, 81] on h3 "Total rates payable $4,258.91 incl. GST" at bounding box center [122, 81] width 235 height 10
copy h3 "4,258.91"
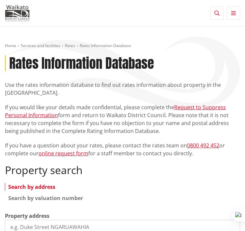
scroll to position [194, 0]
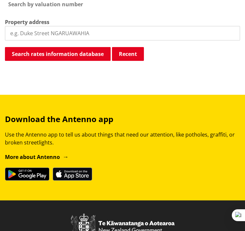
drag, startPoint x: 0, startPoint y: 0, endPoint x: 32, endPoint y: 34, distance: 47.1
click at [32, 34] on input "search" at bounding box center [122, 33] width 235 height 14
type input "8 smith av"
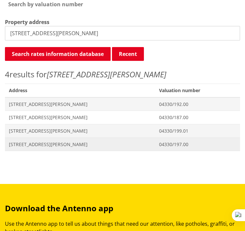
click at [23, 144] on span "[STREET_ADDRESS][PERSON_NAME]" at bounding box center [80, 144] width 142 height 7
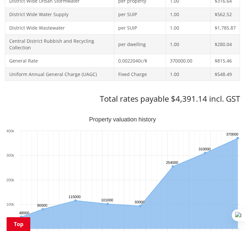
scroll to position [391, 0]
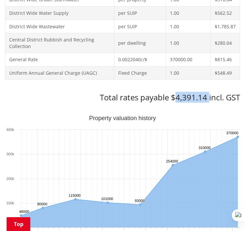
drag, startPoint x: 176, startPoint y: 96, endPoint x: 208, endPoint y: 95, distance: 32.6
click at [208, 95] on h3 "Total rates payable $4,391.14 incl. GST" at bounding box center [122, 98] width 235 height 10
copy h3 "4,391.14"
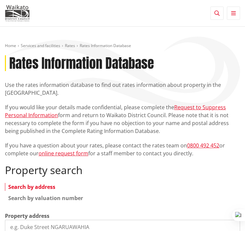
scroll to position [194, 0]
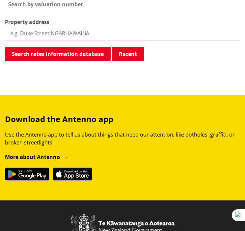
drag, startPoint x: 0, startPoint y: 0, endPoint x: 15, endPoint y: 29, distance: 32.5
click at [15, 29] on input "search" at bounding box center [122, 33] width 235 height 14
type input "27 paki"
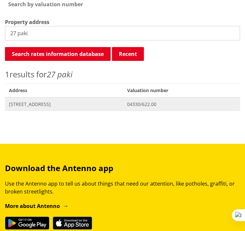
click at [42, 102] on span "[STREET_ADDRESS]" at bounding box center [64, 104] width 110 height 7
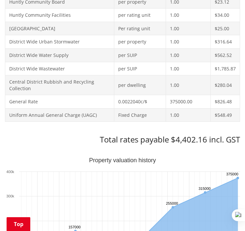
scroll to position [351, 0]
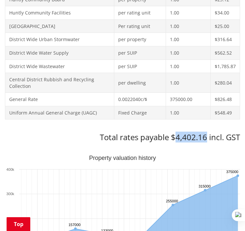
drag, startPoint x: 177, startPoint y: 137, endPoint x: 206, endPoint y: 136, distance: 30.0
click at [206, 136] on h3 "Total rates payable $4,402.16 incl. GST" at bounding box center [122, 138] width 235 height 10
copy h3 "4,402.16"
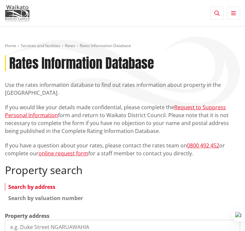
scroll to position [194, 0]
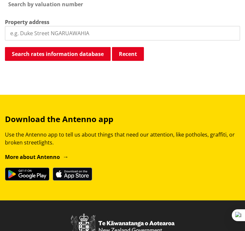
click at [28, 32] on input "search" at bounding box center [122, 33] width 235 height 14
type input "18 gavin"
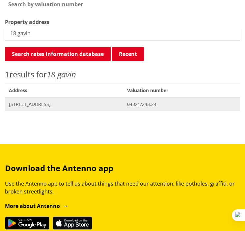
click at [44, 104] on span "[STREET_ADDRESS]" at bounding box center [64, 104] width 110 height 7
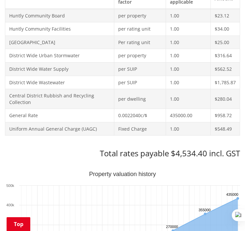
scroll to position [336, 0]
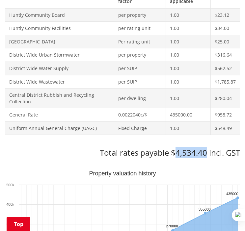
drag, startPoint x: 176, startPoint y: 152, endPoint x: 205, endPoint y: 150, distance: 29.7
click at [205, 150] on h3 "Total rates payable $4,534.40 incl. GST" at bounding box center [122, 153] width 235 height 10
copy h3 "4,534.40"
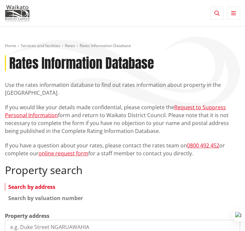
scroll to position [194, 0]
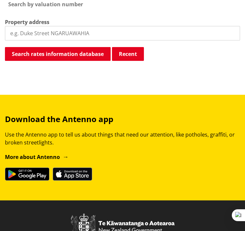
click at [41, 28] on input "search" at bounding box center [122, 33] width 235 height 14
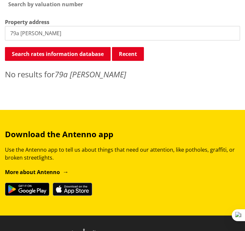
click at [20, 34] on input "79a harris" at bounding box center [122, 33] width 235 height 14
type input "79 harris"
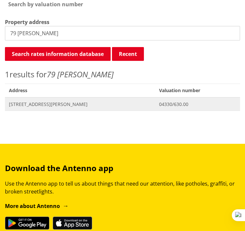
click at [41, 101] on span "79 Harris Street HUNTLY" at bounding box center [80, 104] width 142 height 7
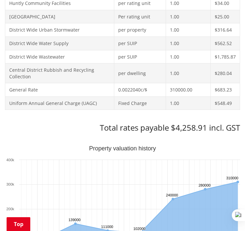
scroll to position [373, 0]
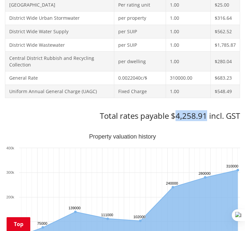
drag, startPoint x: 177, startPoint y: 114, endPoint x: 207, endPoint y: 117, distance: 30.4
click at [207, 117] on h3 "Total rates payable $4,258.91 incl. GST" at bounding box center [122, 116] width 235 height 10
copy h3 "4,258.91"
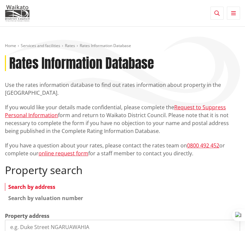
scroll to position [194, 0]
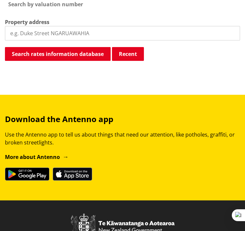
click at [128, 35] on input "search" at bounding box center [122, 33] width 235 height 14
type input "12 brown"
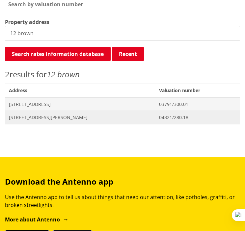
click at [59, 118] on span "[STREET_ADDRESS][PERSON_NAME]" at bounding box center [80, 117] width 142 height 7
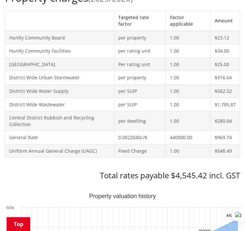
scroll to position [350, 0]
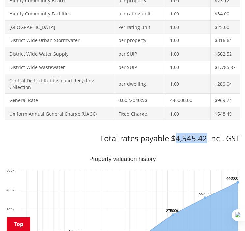
drag, startPoint x: 175, startPoint y: 140, endPoint x: 205, endPoint y: 141, distance: 30.6
click at [205, 141] on h3 "Total rates payable $4,545.42 incl. GST" at bounding box center [122, 139] width 235 height 10
copy h3 "4,545.42"
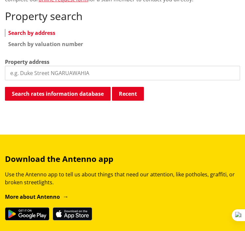
scroll to position [153, 0]
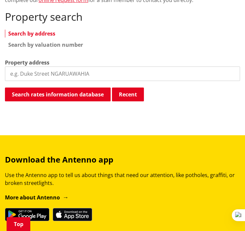
click at [88, 73] on input "search" at bounding box center [122, 74] width 235 height 14
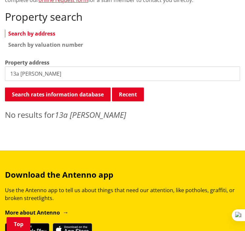
click at [38, 75] on input "13a [PERSON_NAME]" at bounding box center [122, 74] width 235 height 14
type input "13a chis"
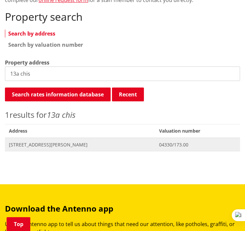
click at [39, 142] on span "[STREET_ADDRESS][PERSON_NAME]" at bounding box center [80, 145] width 142 height 7
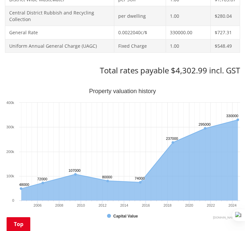
scroll to position [419, 0]
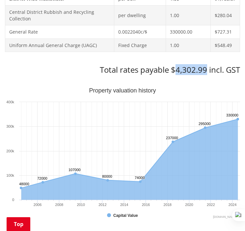
drag, startPoint x: 177, startPoint y: 71, endPoint x: 206, endPoint y: 72, distance: 29.3
click at [206, 72] on h3 "Total rates payable $4,302.99 incl. GST" at bounding box center [122, 70] width 235 height 10
copy h3 "4,302.99"
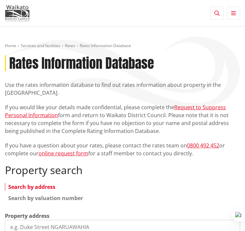
scroll to position [153, 0]
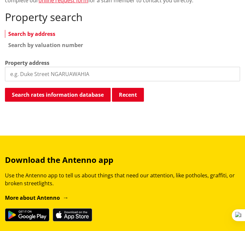
drag, startPoint x: 0, startPoint y: 0, endPoint x: 50, endPoint y: 70, distance: 86.3
click at [50, 70] on input "search" at bounding box center [122, 74] width 235 height 14
type input "12 [PERSON_NAME]"
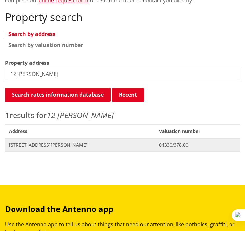
click at [39, 144] on span "[STREET_ADDRESS][PERSON_NAME]" at bounding box center [80, 145] width 142 height 7
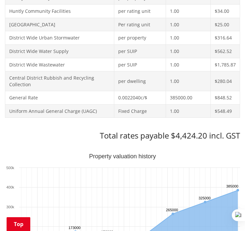
scroll to position [354, 0]
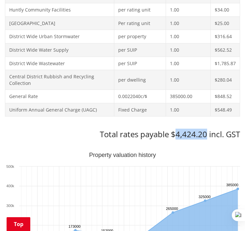
drag, startPoint x: 176, startPoint y: 136, endPoint x: 207, endPoint y: 138, distance: 31.4
click at [207, 138] on h3 "Total rates payable $4,424.20 incl. GST" at bounding box center [122, 135] width 235 height 10
copy h3 "4,424.20"
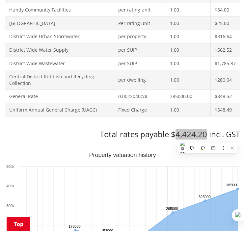
scroll to position [0, 0]
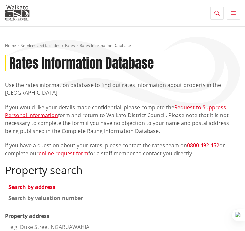
scroll to position [153, 0]
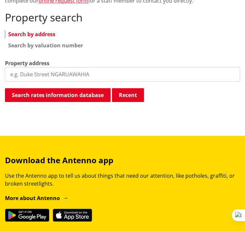
click at [30, 71] on input "search" at bounding box center [122, 74] width 235 height 14
type input "1"
type input "10 kowhai"
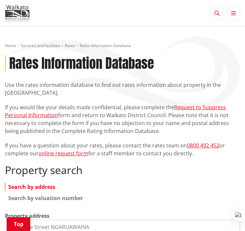
scroll to position [152, 0]
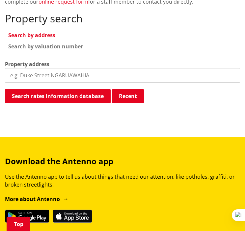
click at [68, 79] on input "search" at bounding box center [122, 75] width 235 height 14
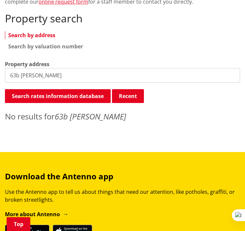
click at [19, 78] on input "63b [PERSON_NAME]" at bounding box center [122, 75] width 235 height 14
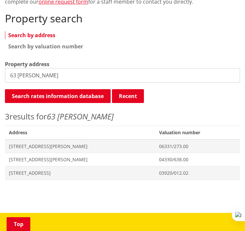
click at [42, 75] on input "63 [PERSON_NAME]" at bounding box center [122, 75] width 235 height 14
type input "6"
type input "57 [PERSON_NAME]"
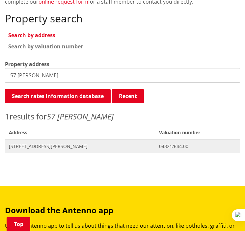
click at [38, 145] on span "[STREET_ADDRESS][PERSON_NAME]" at bounding box center [80, 146] width 142 height 7
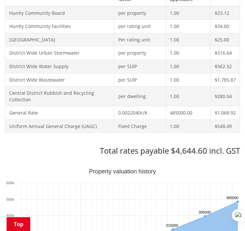
scroll to position [338, 0]
drag, startPoint x: 176, startPoint y: 149, endPoint x: 206, endPoint y: 150, distance: 30.6
click at [206, 150] on h3 "Total rates payable $4,644.60 incl. GST" at bounding box center [122, 151] width 235 height 10
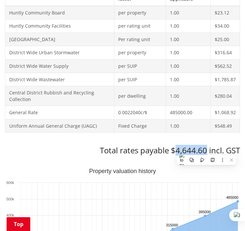
copy h3 "4,644.60"
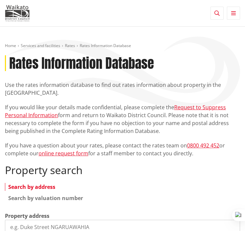
scroll to position [151, 0]
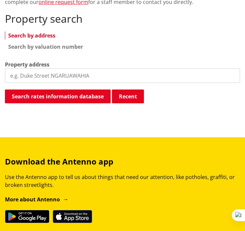
click at [57, 74] on input "search" at bounding box center [122, 75] width 235 height 14
type input "22 smith"
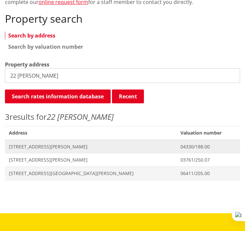
click at [55, 143] on span "Address 22 Smith Avenue HUNTLY" at bounding box center [91, 147] width 172 height 14
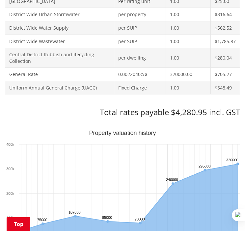
scroll to position [381, 0]
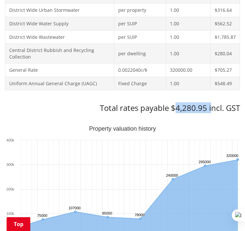
drag, startPoint x: 174, startPoint y: 107, endPoint x: 210, endPoint y: 111, distance: 36.1
click at [210, 111] on h3 "Total rates payable $4,280.95 incl. GST" at bounding box center [122, 108] width 235 height 10
copy h3 "4,280.95 i"
click at [193, 100] on div "Property charges (2025/2026) Targeted rate factor Factor applicable Amount Hunt…" at bounding box center [122, 18] width 235 height 189
drag, startPoint x: 175, startPoint y: 108, endPoint x: 205, endPoint y: 108, distance: 30.3
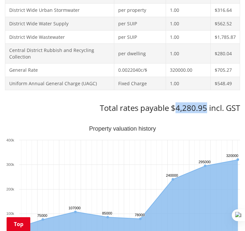
click at [205, 108] on h3 "Total rates payable $4,280.95 incl. GST" at bounding box center [122, 108] width 235 height 10
copy h3 "4,280.95"
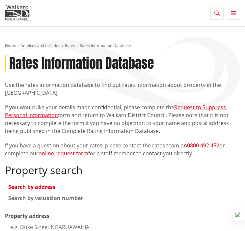
scroll to position [151, 0]
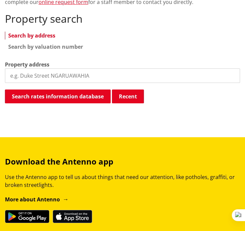
click at [28, 80] on input "search" at bounding box center [122, 75] width 235 height 14
type input "56 [PERSON_NAME]"
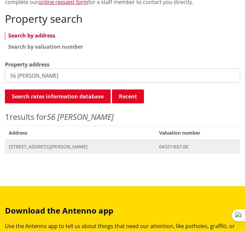
click at [45, 150] on span "Address [STREET_ADDRESS][PERSON_NAME]" at bounding box center [80, 147] width 150 height 14
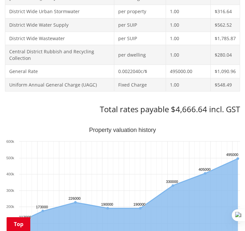
scroll to position [379, 0]
drag, startPoint x: 177, startPoint y: 108, endPoint x: 206, endPoint y: 110, distance: 30.0
click at [206, 110] on h3 "Total rates payable $4,666.64 incl. GST" at bounding box center [122, 110] width 235 height 10
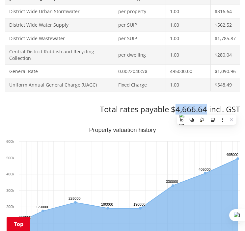
copy h3 "4,666.64"
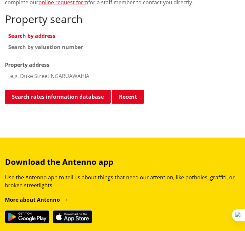
drag, startPoint x: 0, startPoint y: 0, endPoint x: 88, endPoint y: 77, distance: 116.9
click at [88, 77] on input "search" at bounding box center [122, 76] width 235 height 14
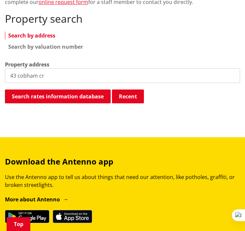
type input "43 cobham cr"
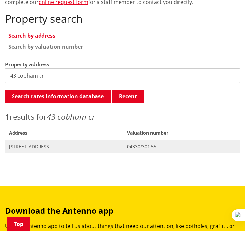
click at [28, 148] on span "43 Cobham Crescent HUNTLY" at bounding box center [64, 147] width 110 height 7
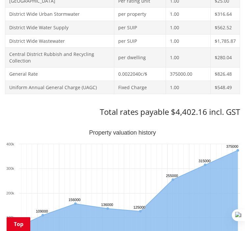
scroll to position [384, 0]
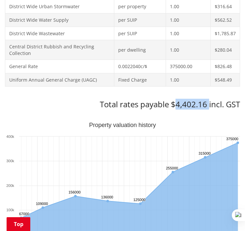
drag, startPoint x: 176, startPoint y: 106, endPoint x: 208, endPoint y: 101, distance: 31.9
click at [208, 101] on h3 "Total rates payable $4,402.16 incl. GST" at bounding box center [122, 105] width 235 height 10
copy h3 "4,402.16"
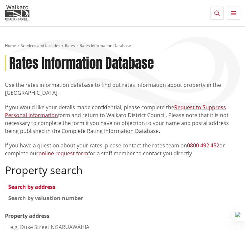
click at [32, 220] on input "search" at bounding box center [122, 227] width 235 height 14
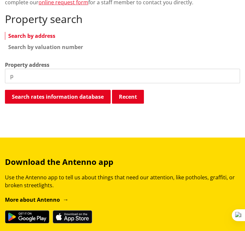
scroll to position [151, 0]
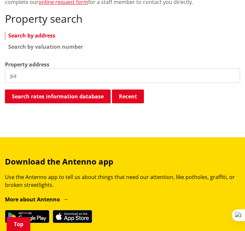
type input "p"
type input "45 paki"
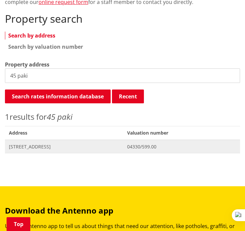
click at [38, 149] on span "[STREET_ADDRESS]" at bounding box center [64, 147] width 110 height 7
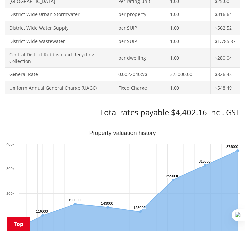
scroll to position [381, 0]
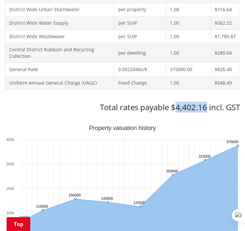
drag, startPoint x: 177, startPoint y: 107, endPoint x: 206, endPoint y: 109, distance: 29.7
click at [206, 109] on h3 "Total rates payable $4,402.16 incl. GST" at bounding box center [122, 108] width 235 height 10
copy h3 "4,402.16"
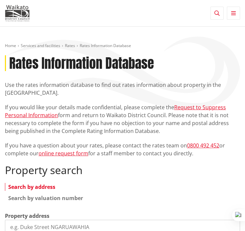
click at [33, 220] on input "search" at bounding box center [122, 227] width 235 height 14
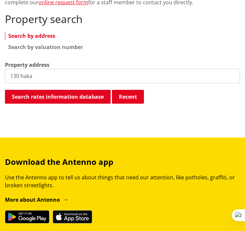
type input "130 haka"
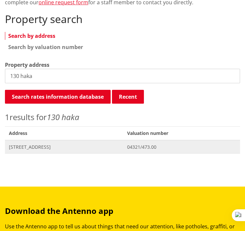
click at [36, 152] on span "Address 130 Hakanoa Street HUNTLY" at bounding box center [64, 147] width 118 height 14
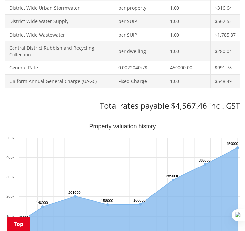
scroll to position [383, 0]
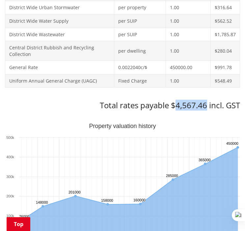
drag, startPoint x: 177, startPoint y: 104, endPoint x: 205, endPoint y: 104, distance: 27.7
click at [205, 104] on h3 "Total rates payable $4,567.46 incl. GST" at bounding box center [122, 106] width 235 height 10
copy h3 "4,567.46"
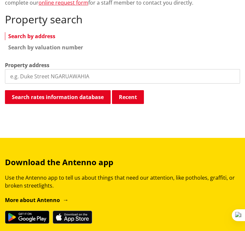
click at [47, 77] on input "search" at bounding box center [122, 76] width 235 height 14
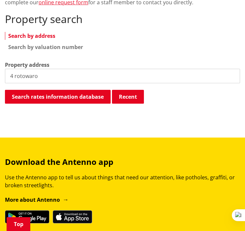
type input "4 rotowaro"
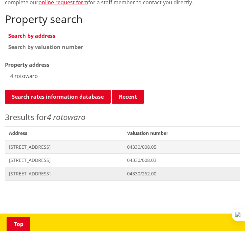
click at [32, 172] on span "[STREET_ADDRESS]" at bounding box center [64, 174] width 110 height 7
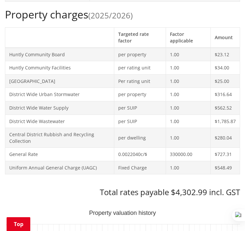
scroll to position [357, 0]
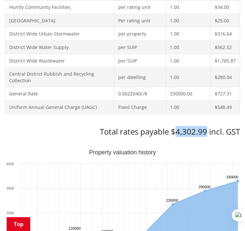
drag, startPoint x: 176, startPoint y: 131, endPoint x: 207, endPoint y: 132, distance: 30.6
click at [207, 132] on h3 "Total rates payable $4,302.99 incl. GST" at bounding box center [122, 132] width 235 height 10
copy h3 "4,302.99"
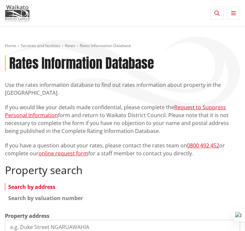
scroll to position [151, 0]
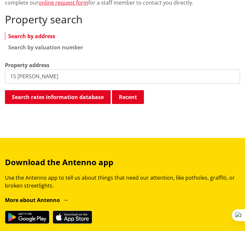
type input "15 james h"
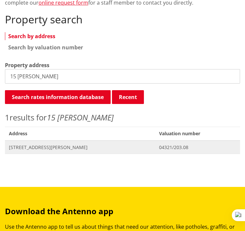
click at [58, 143] on span "Address 15 James Henry Crescent HUNTLY" at bounding box center [80, 148] width 150 height 14
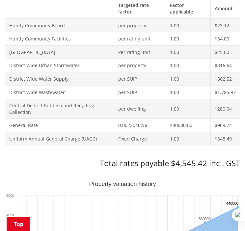
scroll to position [331, 0]
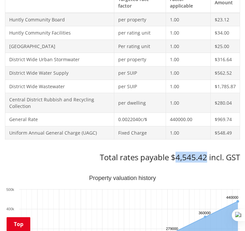
drag, startPoint x: 176, startPoint y: 154, endPoint x: 205, endPoint y: 154, distance: 29.6
click at [205, 154] on h3 "Total rates payable $4,545.42 incl. GST" at bounding box center [122, 158] width 235 height 10
copy h3 "4,545.42"
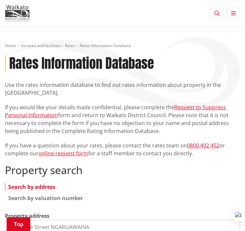
scroll to position [185, 0]
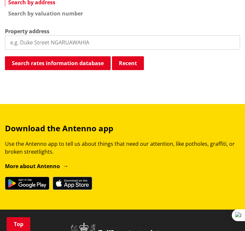
click at [101, 40] on input "search" at bounding box center [122, 42] width 235 height 14
click at [79, 45] on input "search" at bounding box center [122, 42] width 235 height 14
type input "28 blun"
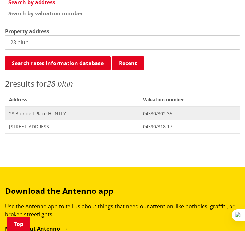
click at [56, 112] on span "28 Blundell Place HUNTLY" at bounding box center [72, 113] width 126 height 7
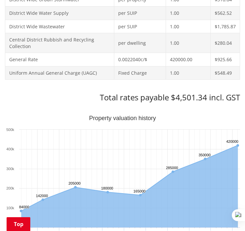
scroll to position [399, 0]
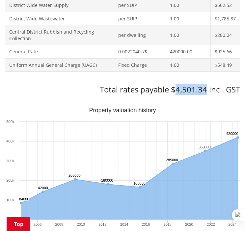
drag, startPoint x: 177, startPoint y: 91, endPoint x: 207, endPoint y: 93, distance: 29.7
click at [207, 93] on h3 "Total rates payable $4,501.34 incl. GST" at bounding box center [122, 90] width 235 height 10
copy h3 "4,501.34"
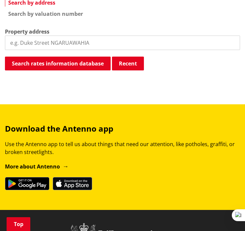
click at [41, 39] on input "search" at bounding box center [122, 43] width 235 height 14
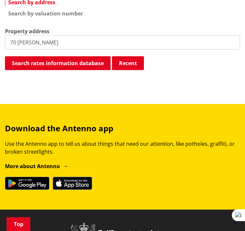
type input "70 harr"
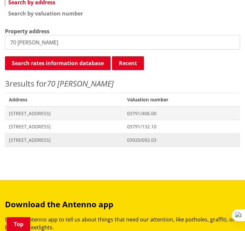
click at [30, 136] on span "Address 70 Harrisville Road TUAKAU" at bounding box center [64, 140] width 118 height 14
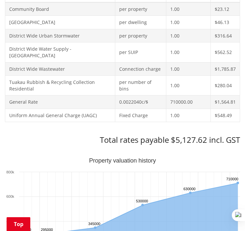
scroll to position [342, 0]
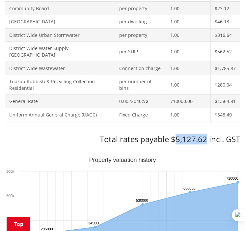
drag, startPoint x: 176, startPoint y: 133, endPoint x: 205, endPoint y: 136, distance: 29.1
click at [205, 136] on h3 "Total rates payable $5,127.62 incl. GST" at bounding box center [122, 140] width 235 height 10
copy h3 "5,127.62"
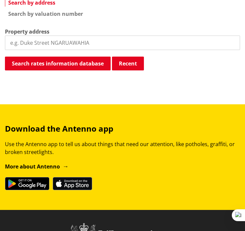
click at [76, 43] on input "search" at bounding box center [122, 43] width 235 height 14
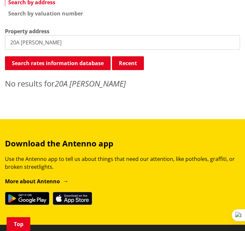
click at [53, 44] on input "20A harr" at bounding box center [122, 42] width 235 height 14
click at [56, 43] on input "20a harris" at bounding box center [122, 42] width 235 height 14
type input "20 Harris"
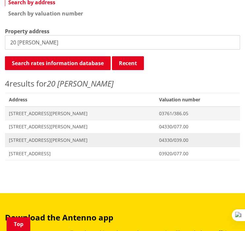
click at [53, 140] on span "[STREET_ADDRESS][PERSON_NAME]" at bounding box center [80, 140] width 142 height 7
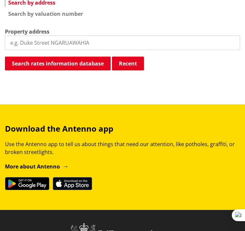
click at [18, 36] on input "search" at bounding box center [122, 43] width 235 height 14
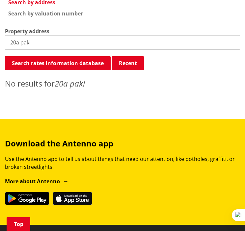
click at [17, 44] on input "20a paki" at bounding box center [122, 42] width 235 height 14
click at [21, 44] on input "20A paki" at bounding box center [122, 42] width 235 height 14
click at [14, 44] on input "2 0paki" at bounding box center [122, 42] width 235 height 14
click at [17, 44] on input "2 0paki" at bounding box center [122, 42] width 235 height 14
type input "20 paki"
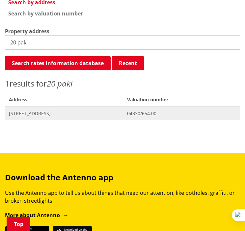
click at [39, 112] on span "20 Paki Street HUNTLY" at bounding box center [64, 113] width 110 height 7
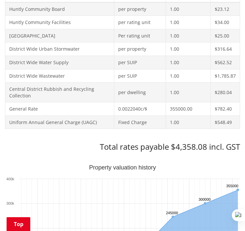
scroll to position [344, 0]
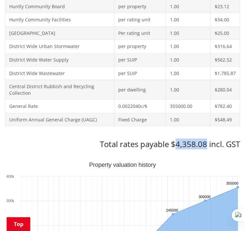
drag, startPoint x: 177, startPoint y: 142, endPoint x: 205, endPoint y: 143, distance: 28.3
click at [205, 143] on h3 "Total rates payable $4,358.08 incl. GST" at bounding box center [122, 145] width 235 height 10
copy h3 "4,358.08"
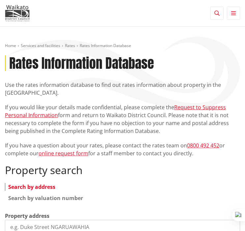
scroll to position [184, 0]
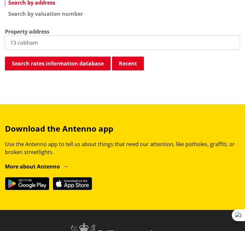
type input "13 cobham"
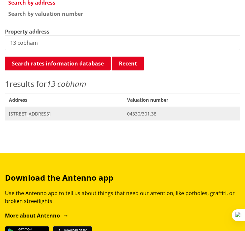
click at [52, 112] on span "[STREET_ADDRESS]" at bounding box center [64, 114] width 110 height 7
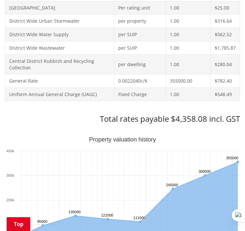
scroll to position [370, 0]
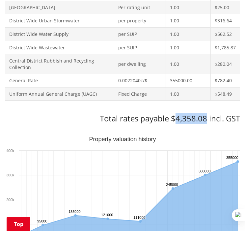
drag, startPoint x: 175, startPoint y: 119, endPoint x: 207, endPoint y: 119, distance: 32.3
click at [207, 119] on h3 "Total rates payable $4,358.08 incl. GST" at bounding box center [122, 119] width 235 height 10
copy h3 "4,358.08"
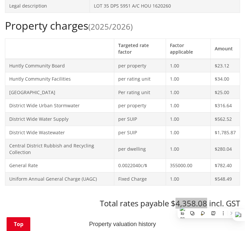
scroll to position [283, 0]
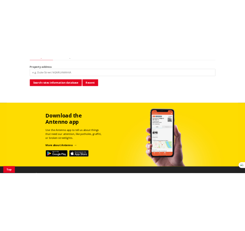
scroll to position [186, 0]
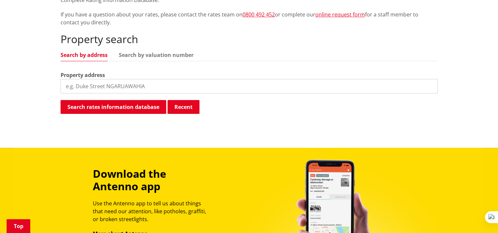
click at [137, 86] on input "search" at bounding box center [249, 86] width 377 height 14
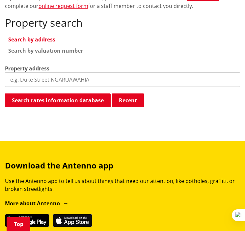
click at [85, 78] on input "search" at bounding box center [122, 79] width 235 height 14
type input "5 kowhai"
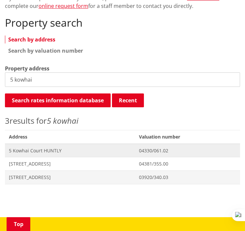
click at [54, 152] on span "5 Kowhai Court HUNTLY" at bounding box center [70, 151] width 122 height 7
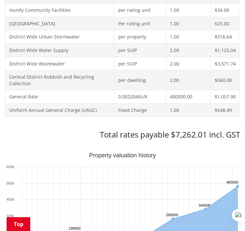
scroll to position [355, 0]
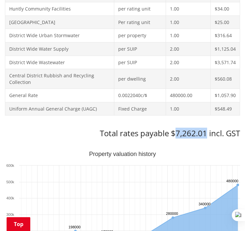
drag, startPoint x: 175, startPoint y: 133, endPoint x: 206, endPoint y: 129, distance: 31.5
click at [206, 129] on h3 "Total rates payable $7,262.01 incl. GST" at bounding box center [122, 134] width 235 height 10
copy h3 "7,262.01"
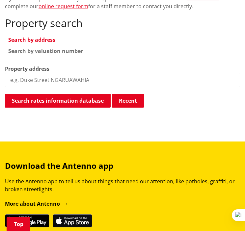
click at [40, 76] on input "search" at bounding box center [122, 80] width 235 height 14
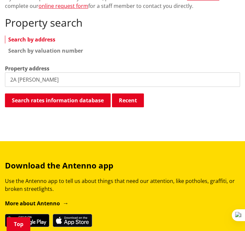
type input "2A [PERSON_NAME]"
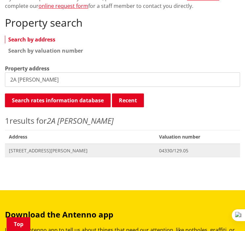
click at [31, 148] on span "[STREET_ADDRESS][PERSON_NAME]" at bounding box center [80, 151] width 142 height 7
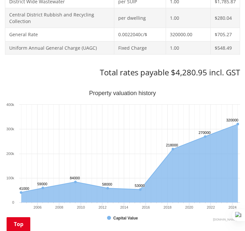
scroll to position [416, 0]
drag, startPoint x: 175, startPoint y: 72, endPoint x: 207, endPoint y: 70, distance: 32.4
click at [207, 70] on h3 "Total rates payable $4,280.95 incl. GST" at bounding box center [122, 73] width 235 height 10
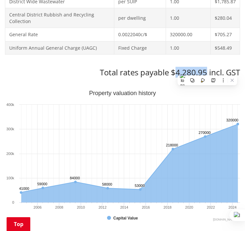
copy h3 "4,280.95"
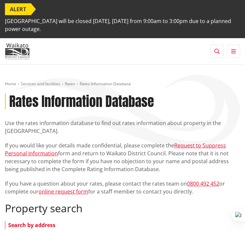
scroll to position [185, 0]
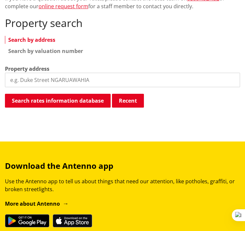
click at [47, 78] on input "search" at bounding box center [122, 80] width 235 height 14
type input "7 [PERSON_NAME]"
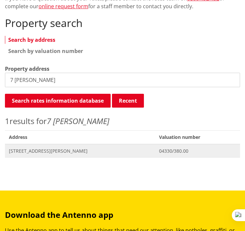
click at [42, 149] on span "[STREET_ADDRESS][PERSON_NAME]" at bounding box center [80, 151] width 142 height 7
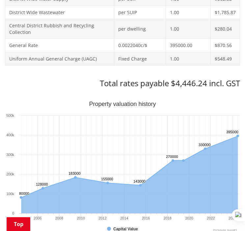
scroll to position [406, 0]
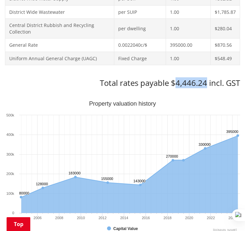
drag, startPoint x: 177, startPoint y: 83, endPoint x: 206, endPoint y: 82, distance: 29.3
click at [206, 82] on h3 "Total rates payable $4,446.24 incl. GST" at bounding box center [122, 83] width 235 height 10
copy h3 "4,446.24"
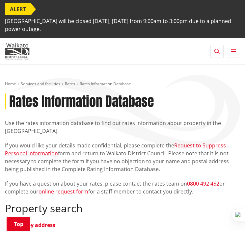
scroll to position [184, 0]
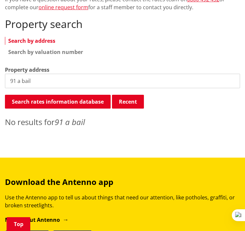
click at [23, 82] on input "91 a bail" at bounding box center [122, 81] width 235 height 14
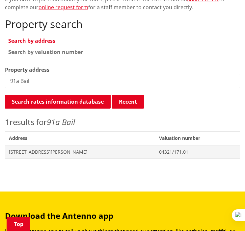
click at [40, 84] on input "91a Bail" at bounding box center [122, 81] width 235 height 14
type input "9"
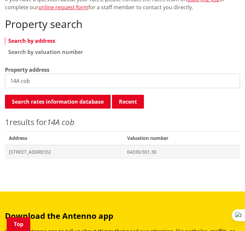
click at [51, 83] on input "14A cob" at bounding box center [122, 81] width 235 height 14
type input "1"
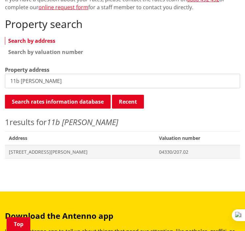
click at [54, 80] on input "11b [PERSON_NAME]" at bounding box center [122, 81] width 235 height 14
type input "1"
click at [59, 81] on input "91B bail" at bounding box center [122, 81] width 235 height 14
type input "9"
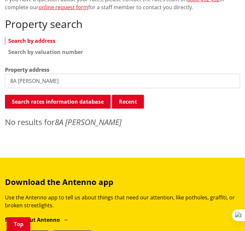
click at [54, 82] on input "8A [PERSON_NAME]" at bounding box center [122, 81] width 235 height 14
type input "8"
click at [54, 82] on input "10a [PERSON_NAME]" at bounding box center [122, 81] width 235 height 14
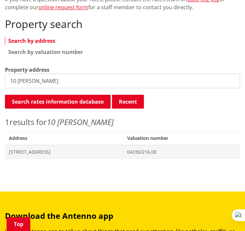
click at [51, 84] on input "10 [PERSON_NAME]" at bounding box center [122, 81] width 235 height 14
type input "1"
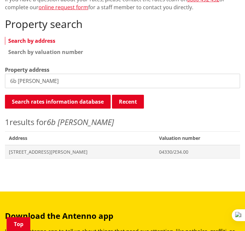
click at [51, 79] on input "6b [PERSON_NAME]" at bounding box center [122, 81] width 235 height 14
type input "6"
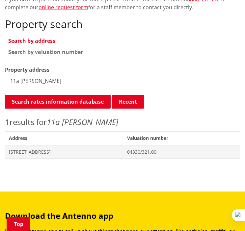
click at [51, 82] on input "11a [PERSON_NAME]" at bounding box center [122, 81] width 235 height 14
type input "1"
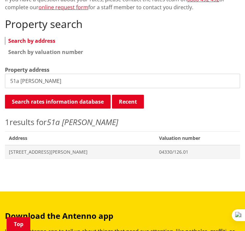
click at [44, 75] on input "51a [PERSON_NAME]" at bounding box center [122, 81] width 235 height 14
type input "5"
click at [56, 81] on input "63b bail" at bounding box center [122, 81] width 235 height 14
type input "6"
